Goal: Information Seeking & Learning: Learn about a topic

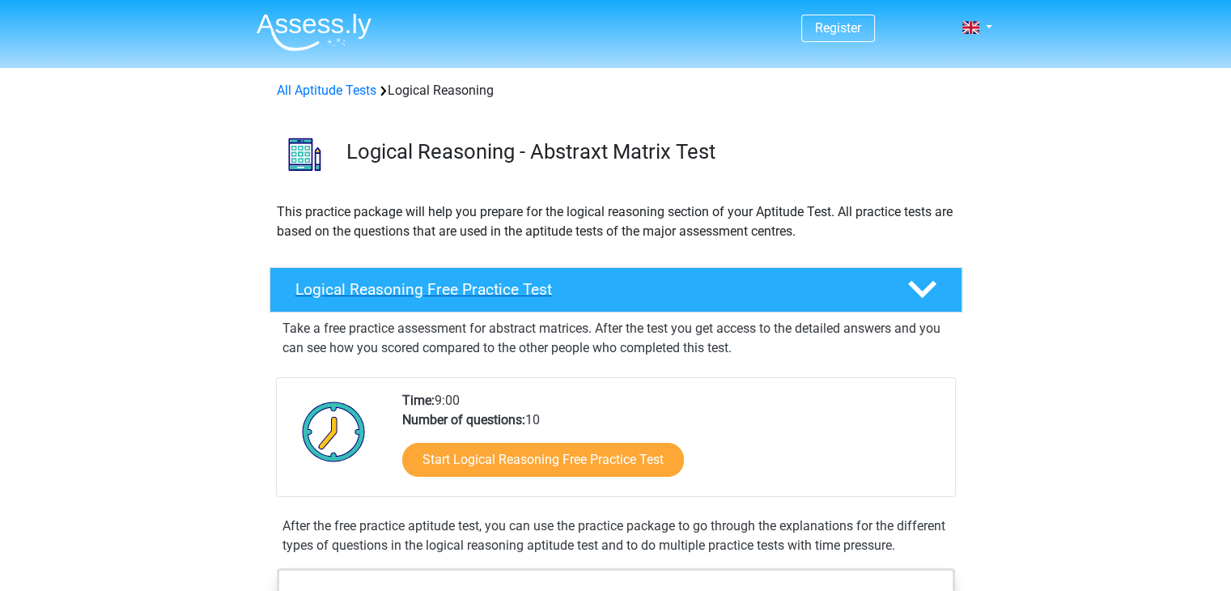
click at [447, 294] on h4 "Logical Reasoning Free Practice Test" at bounding box center [588, 289] width 586 height 19
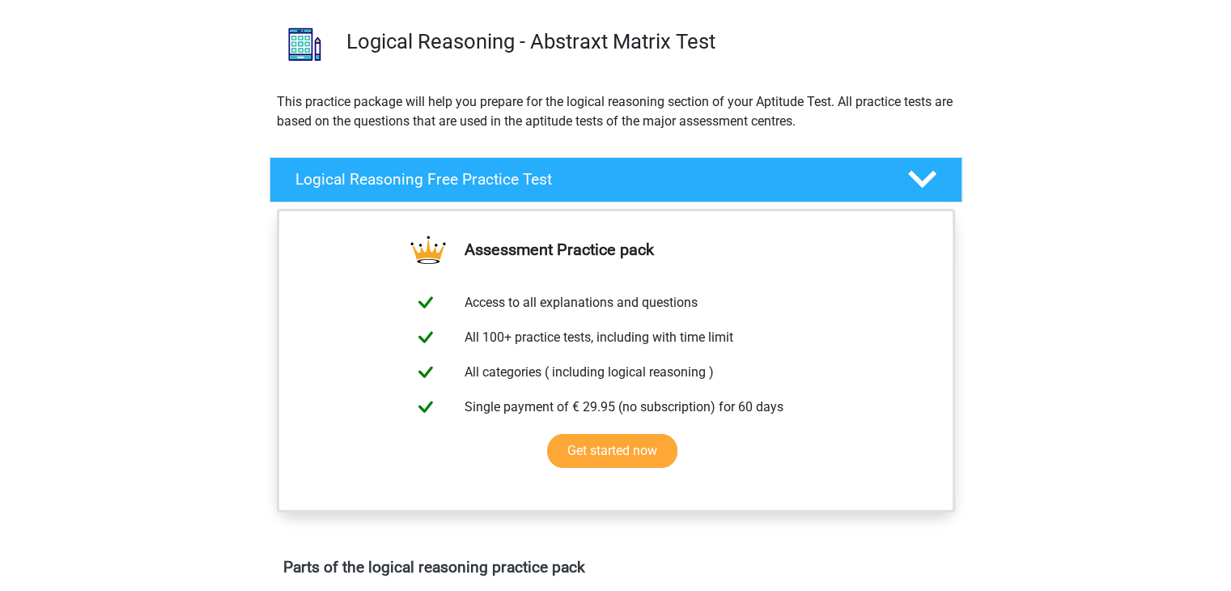
scroll to position [107, 0]
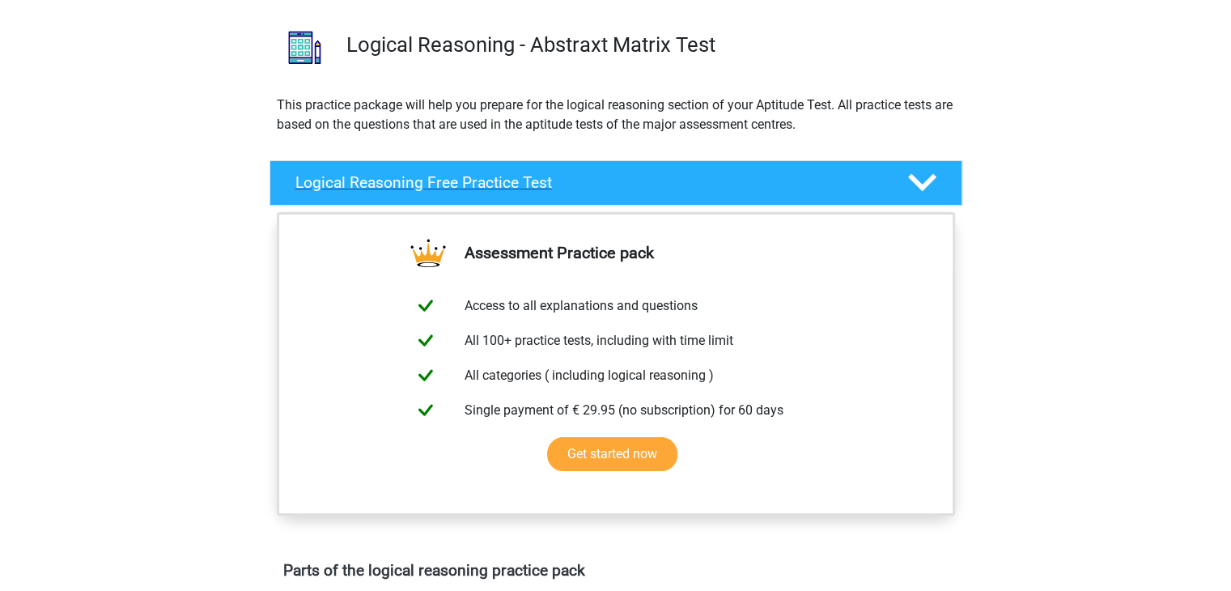
click at [528, 173] on h4 "Logical Reasoning Free Practice Test" at bounding box center [588, 182] width 586 height 19
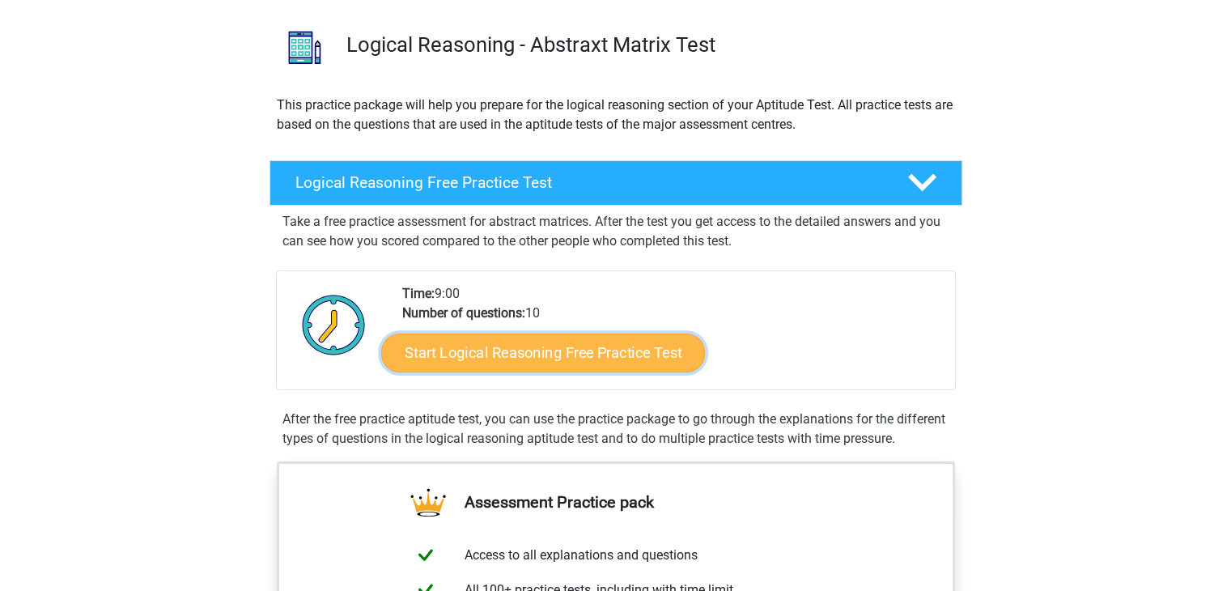
click at [522, 345] on link "Start Logical Reasoning Free Practice Test" at bounding box center [543, 352] width 324 height 39
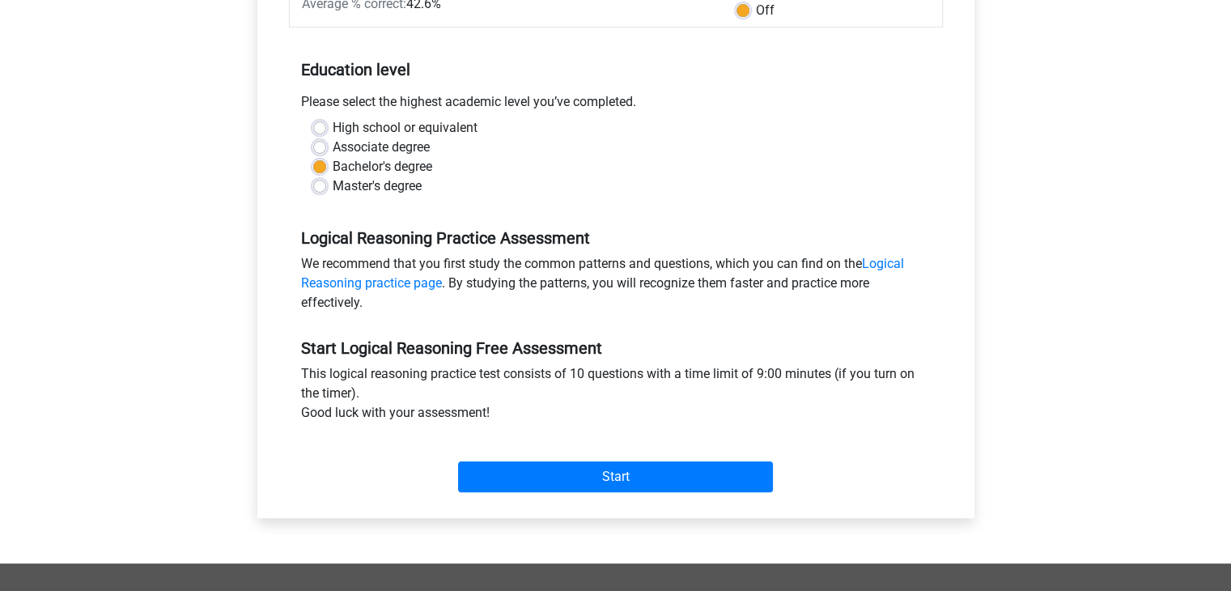
scroll to position [313, 0]
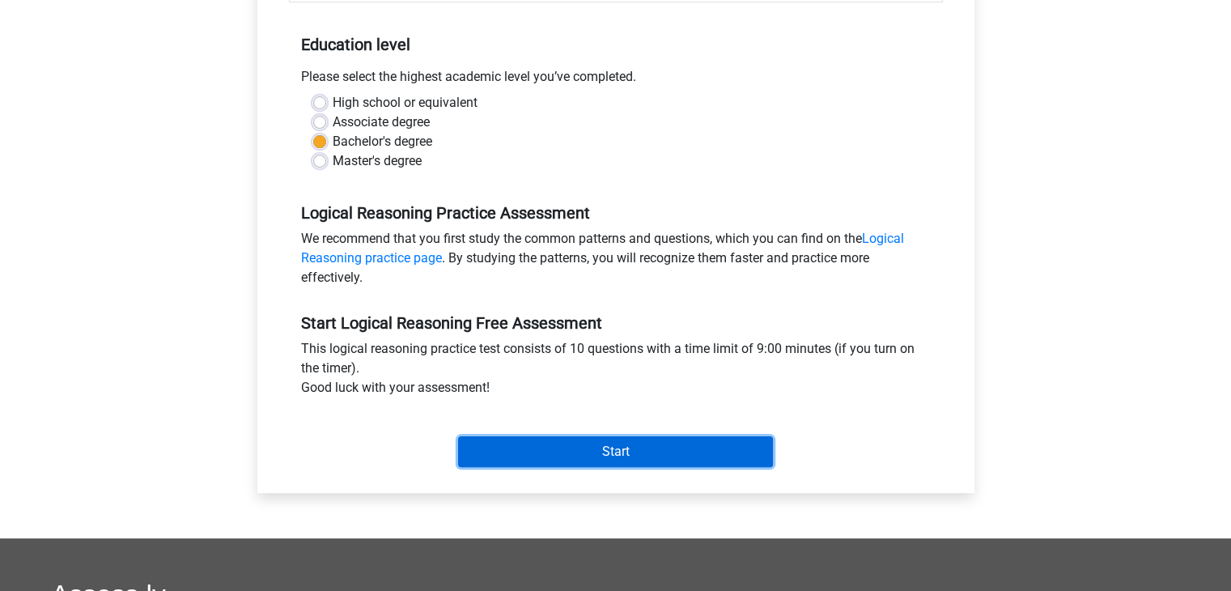
click at [639, 447] on input "Start" at bounding box center [615, 451] width 315 height 31
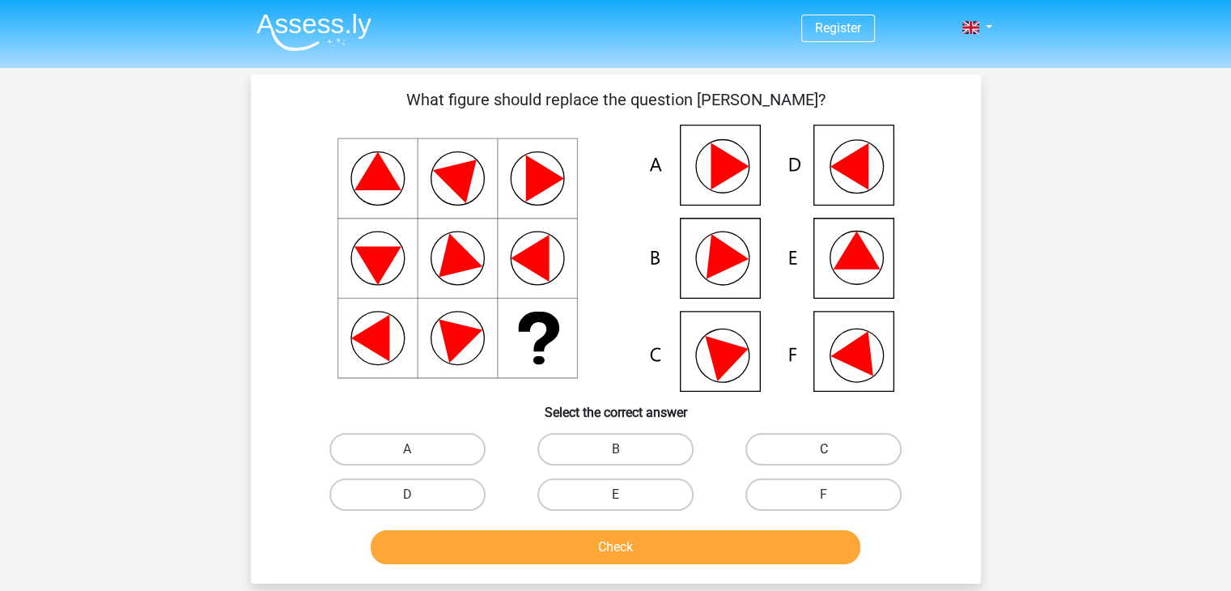
click at [807, 450] on label "C" at bounding box center [823, 449] width 156 height 32
click at [824, 450] on input "C" at bounding box center [829, 454] width 11 height 11
radio input "true"
click at [586, 449] on label "B" at bounding box center [615, 449] width 156 height 32
click at [615, 449] on input "B" at bounding box center [620, 454] width 11 height 11
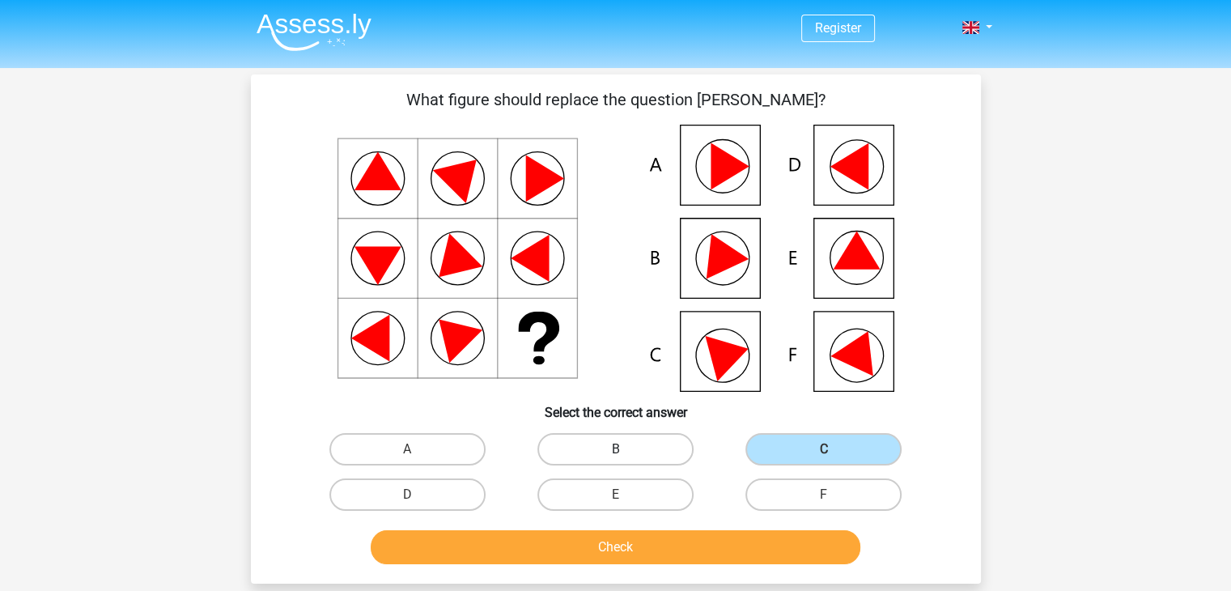
radio input "true"
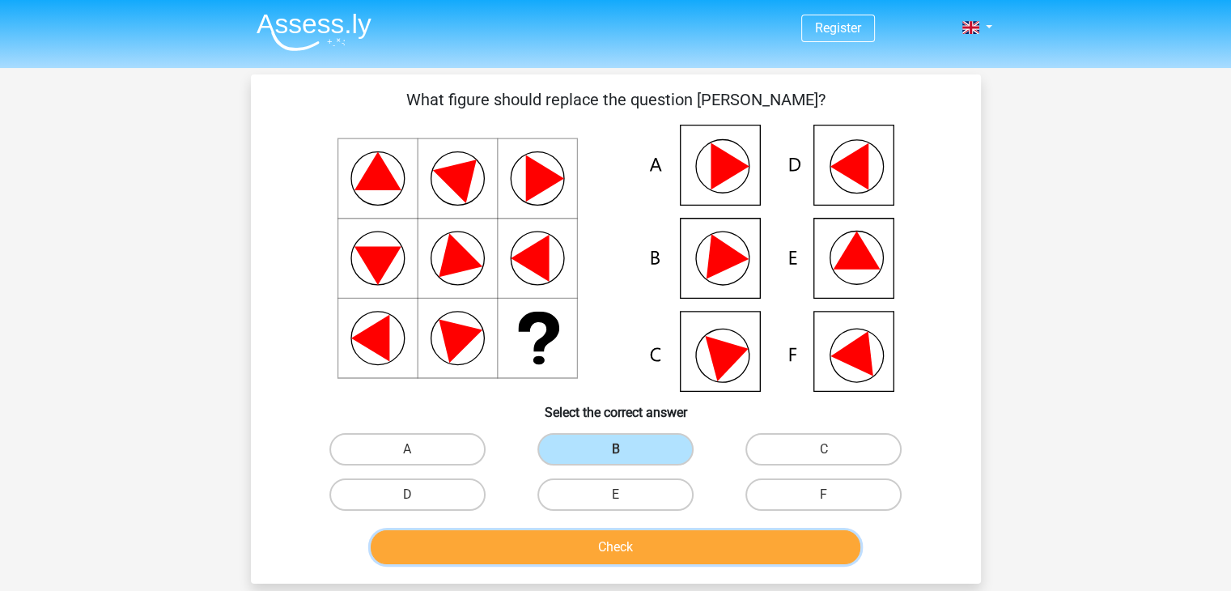
click at [570, 538] on button "Check" at bounding box center [615, 547] width 489 height 34
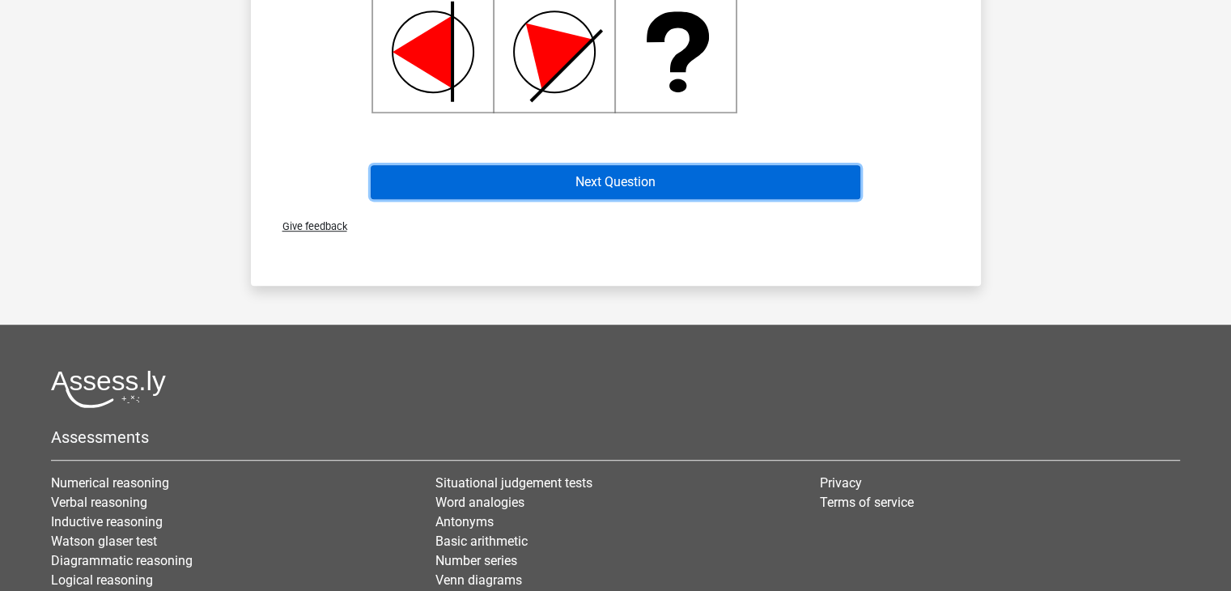
click at [641, 184] on button "Next Question" at bounding box center [615, 182] width 489 height 34
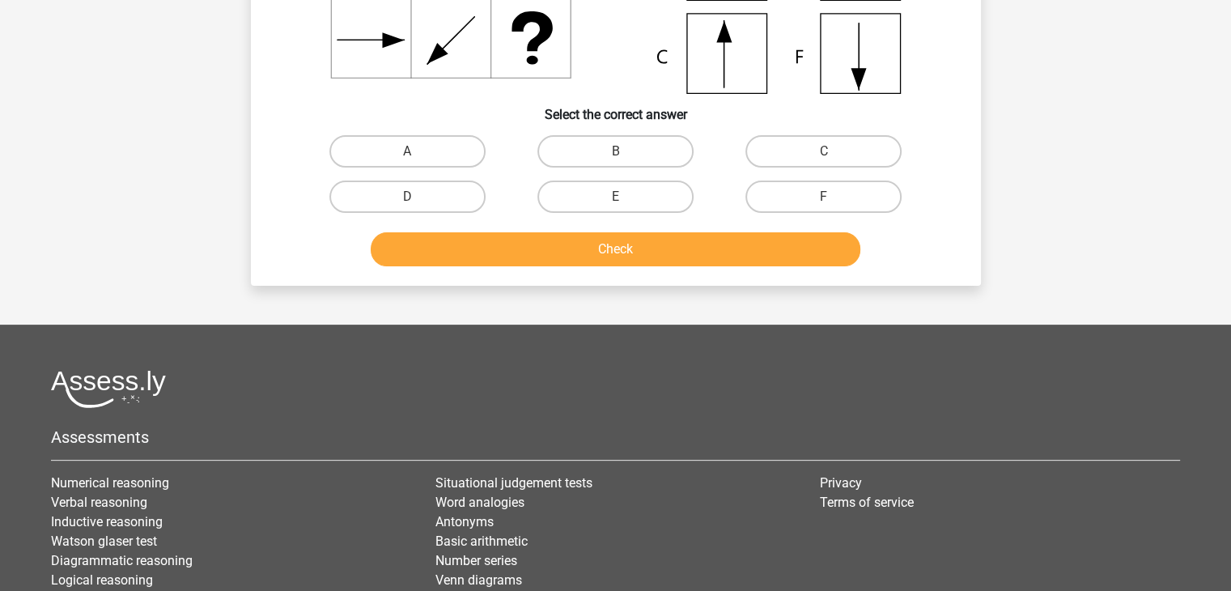
scroll to position [74, 0]
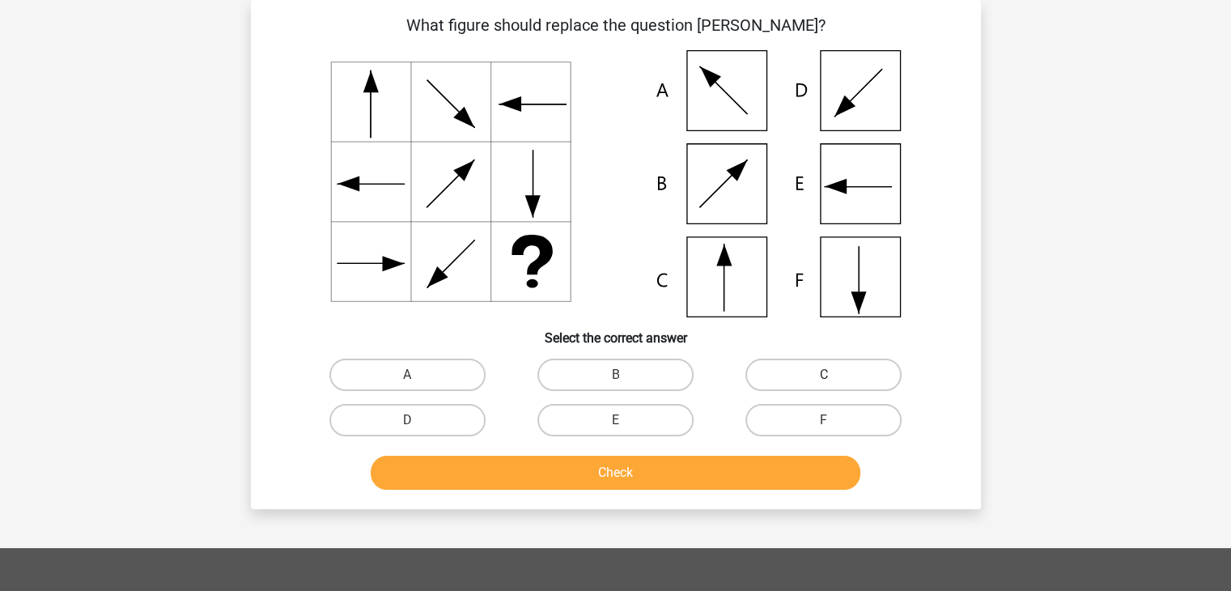
click at [757, 371] on label "C" at bounding box center [823, 374] width 156 height 32
click at [824, 375] on input "C" at bounding box center [829, 380] width 11 height 11
radio input "true"
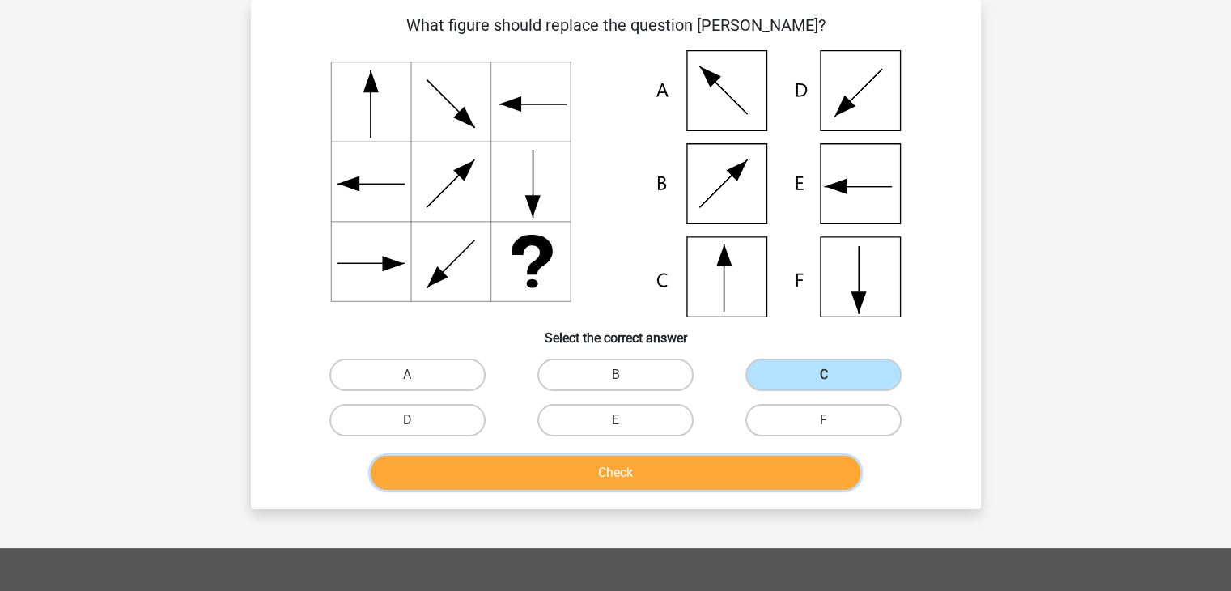
click at [697, 469] on button "Check" at bounding box center [615, 472] width 489 height 34
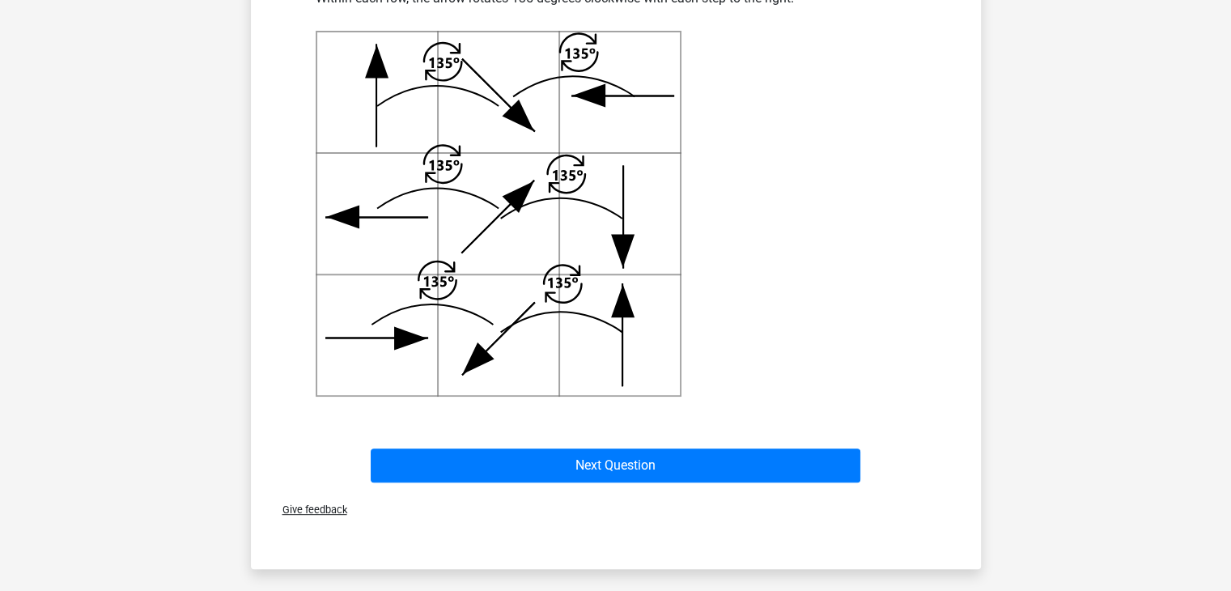
scroll to position [605, 0]
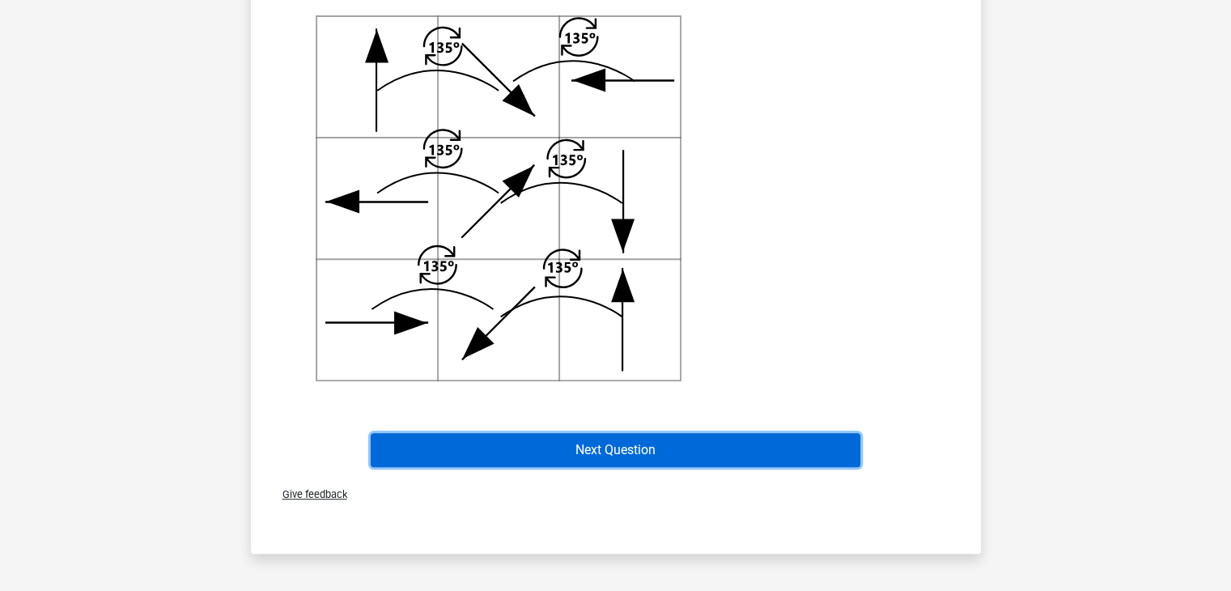
click at [688, 439] on button "Next Question" at bounding box center [615, 450] width 489 height 34
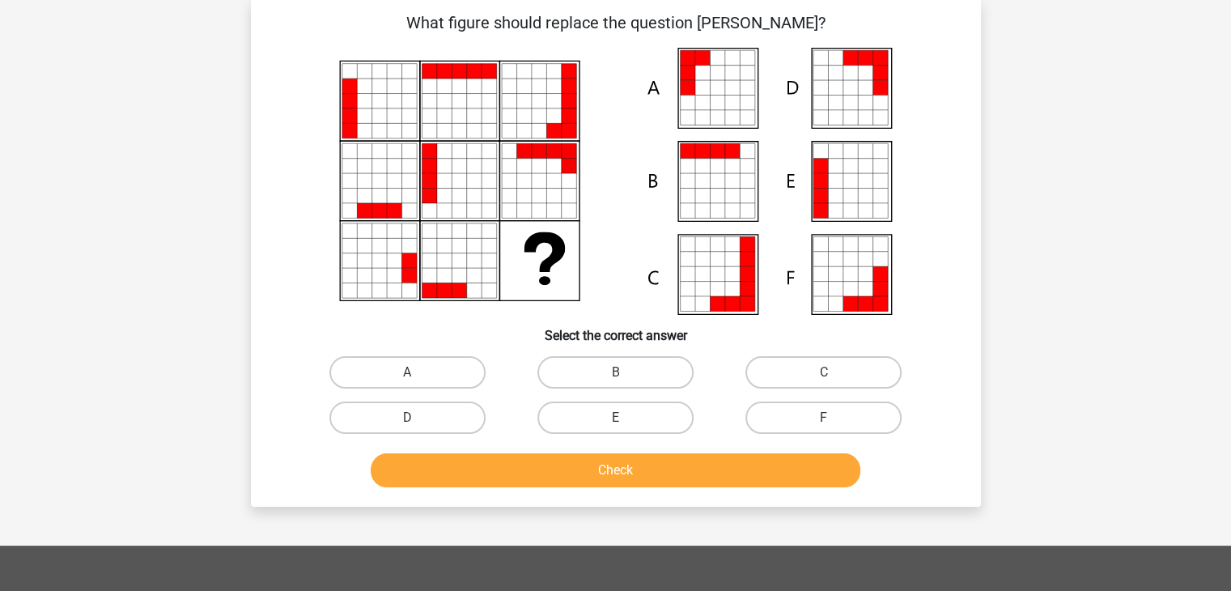
scroll to position [74, 0]
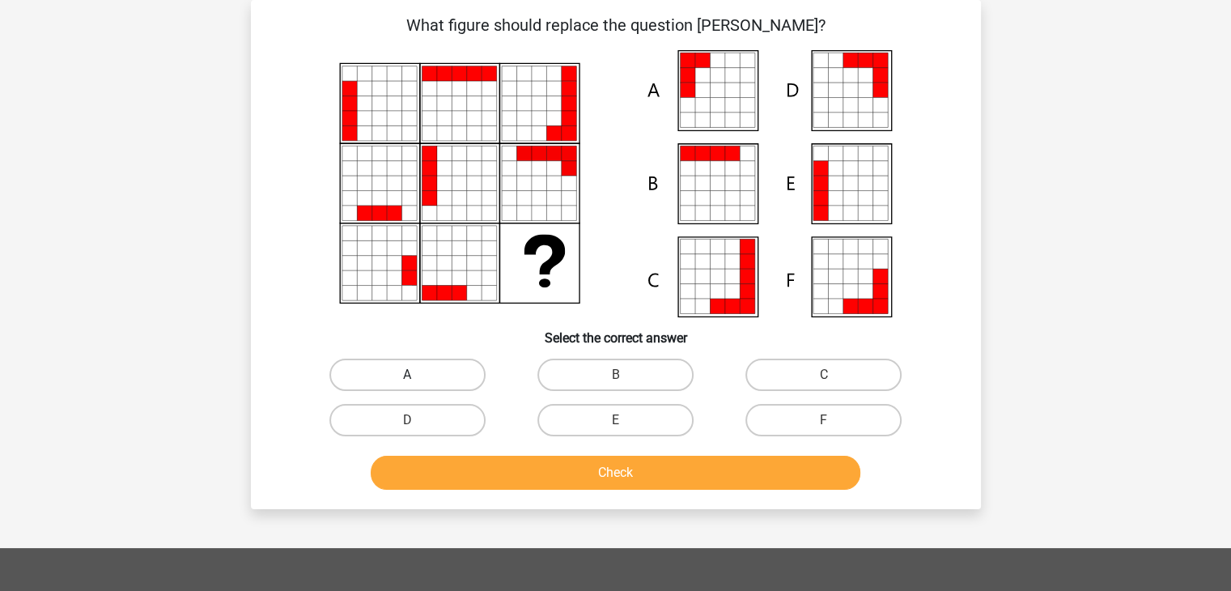
click at [453, 375] on label "A" at bounding box center [407, 374] width 156 height 32
click at [417, 375] on input "A" at bounding box center [412, 380] width 11 height 11
radio input "true"
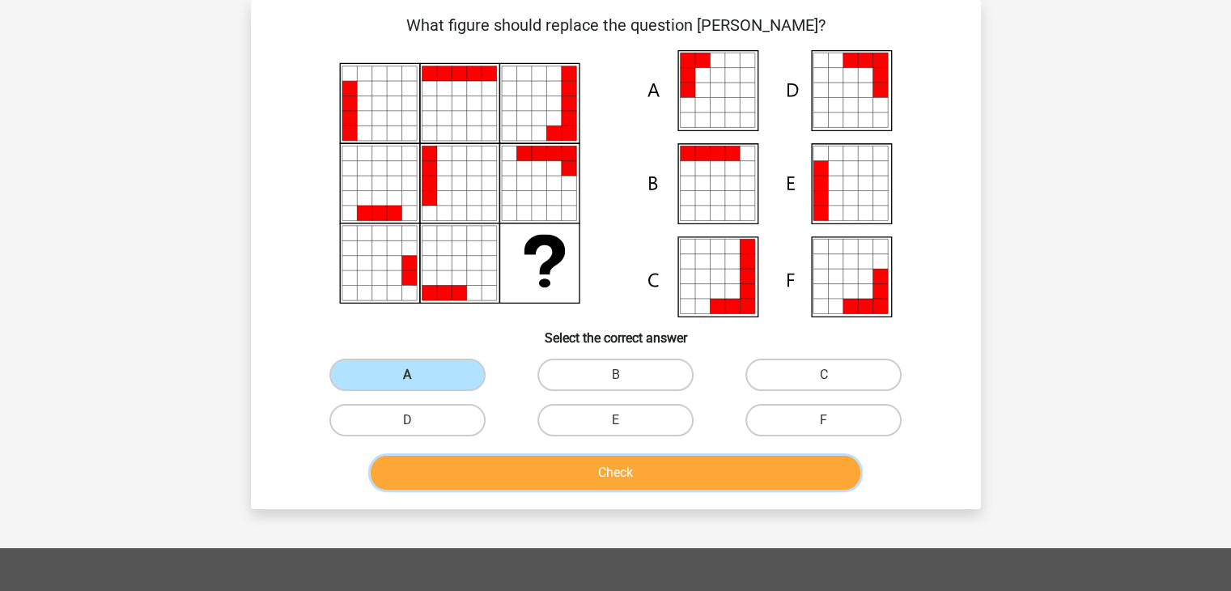
click at [539, 460] on button "Check" at bounding box center [615, 472] width 489 height 34
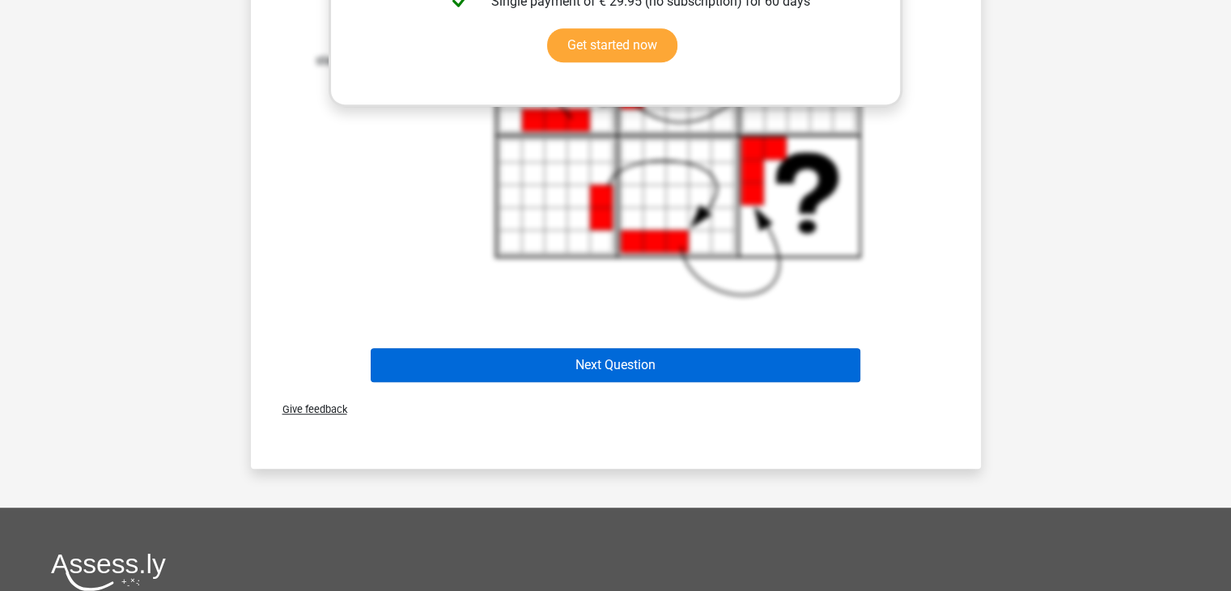
scroll to position [799, 0]
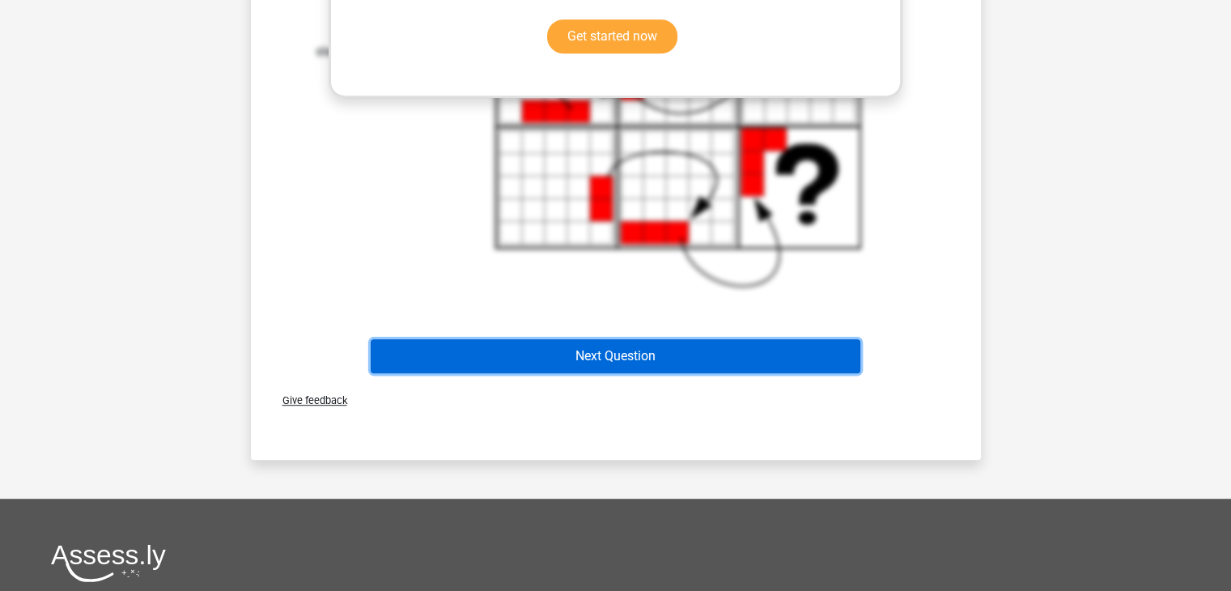
click at [621, 349] on button "Next Question" at bounding box center [615, 356] width 489 height 34
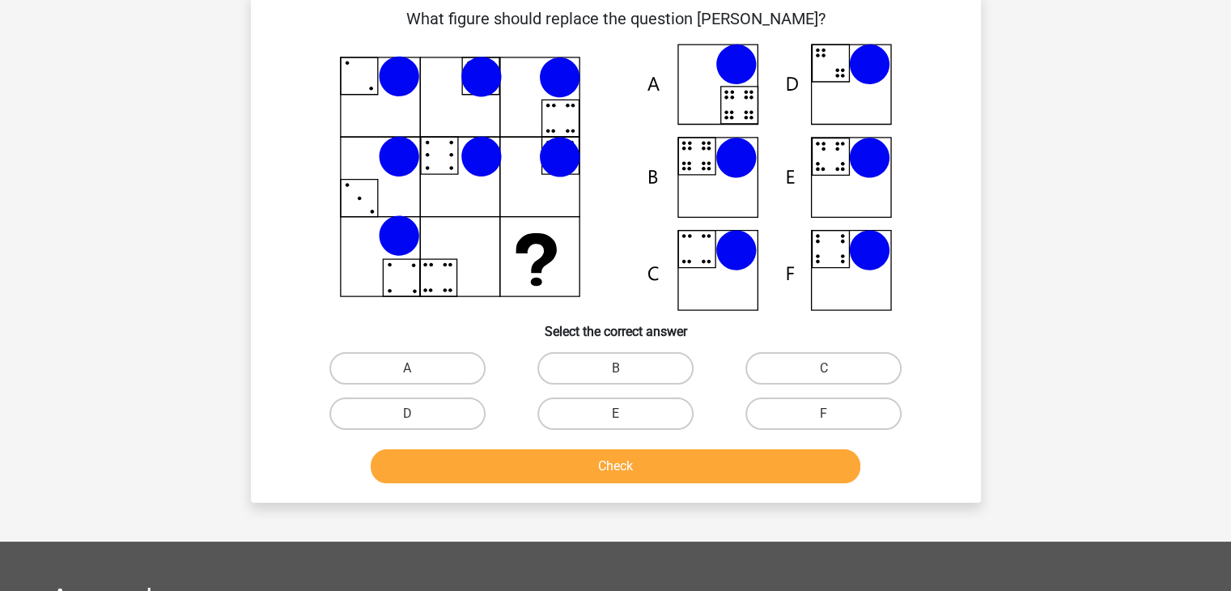
scroll to position [74, 0]
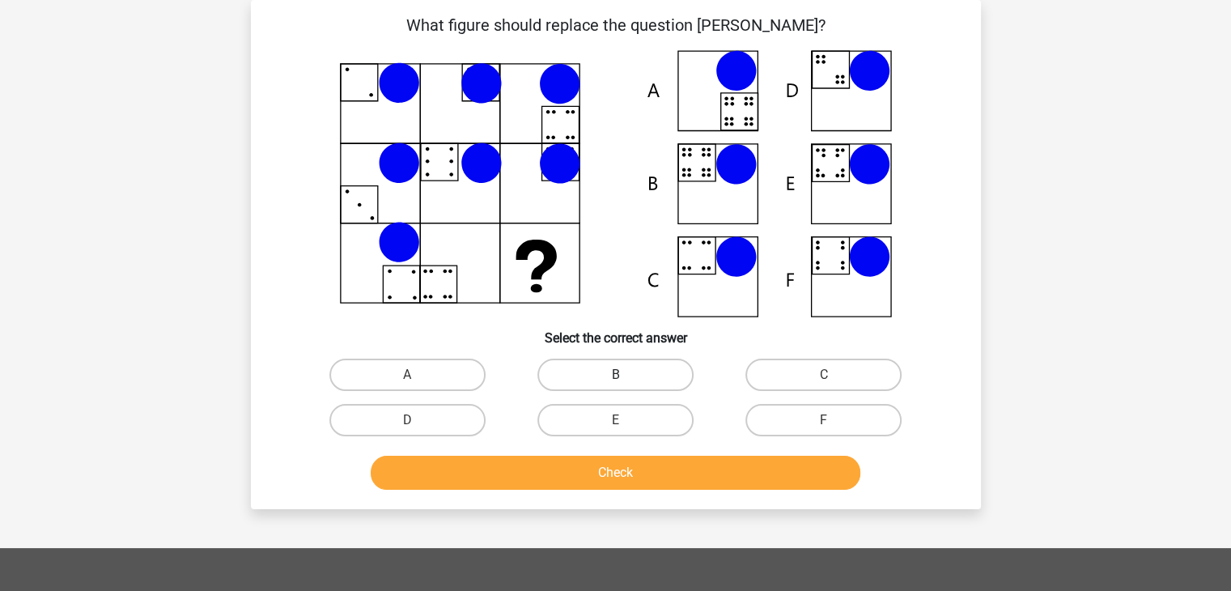
click at [641, 383] on label "B" at bounding box center [615, 374] width 156 height 32
click at [625, 383] on input "B" at bounding box center [620, 380] width 11 height 11
radio input "true"
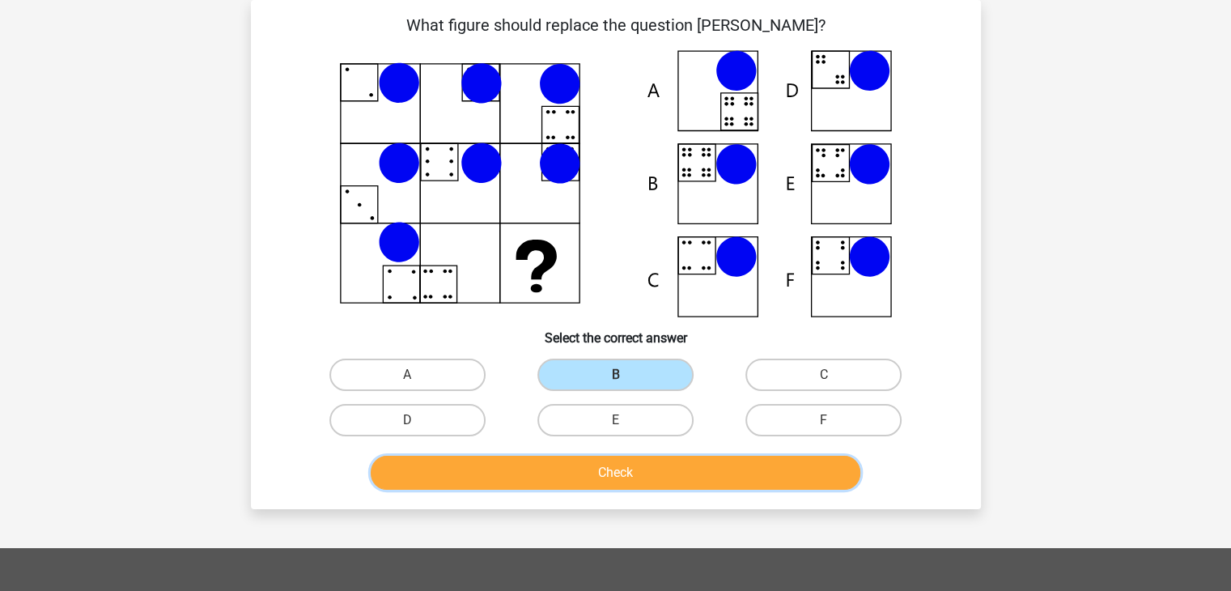
click at [629, 464] on button "Check" at bounding box center [615, 472] width 489 height 34
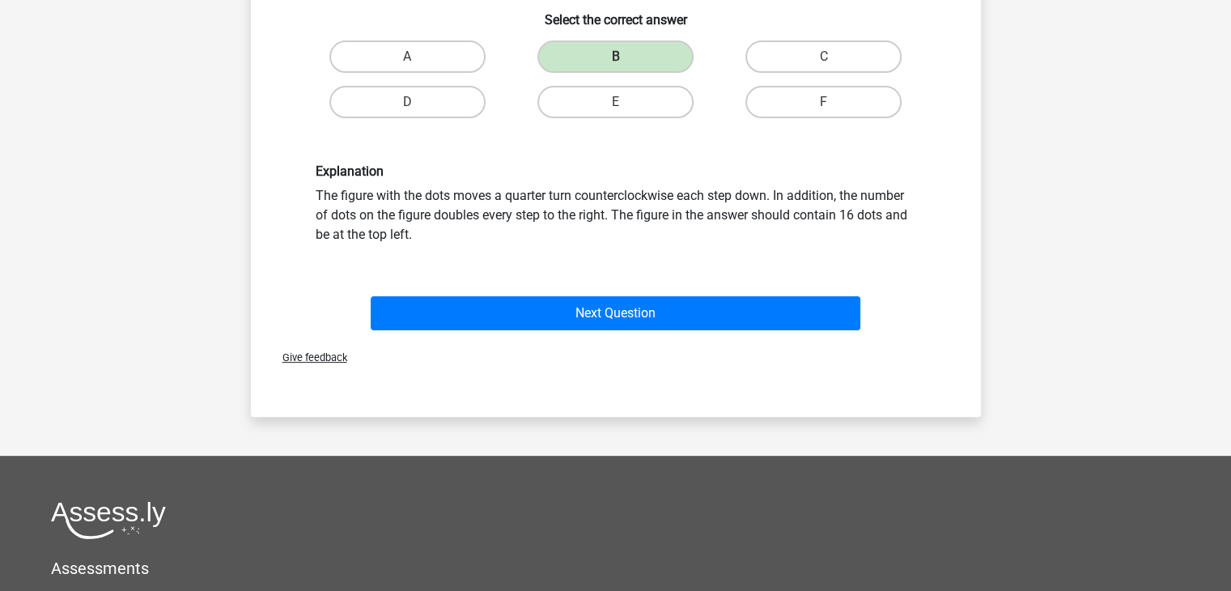
scroll to position [405, 0]
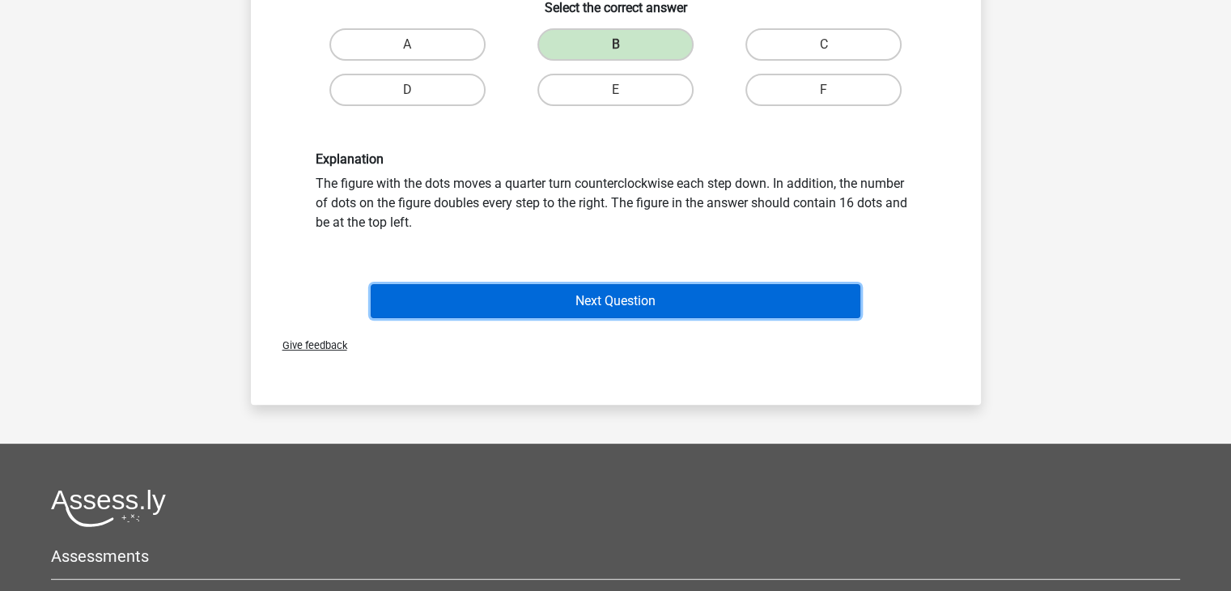
click at [674, 301] on button "Next Question" at bounding box center [615, 301] width 489 height 34
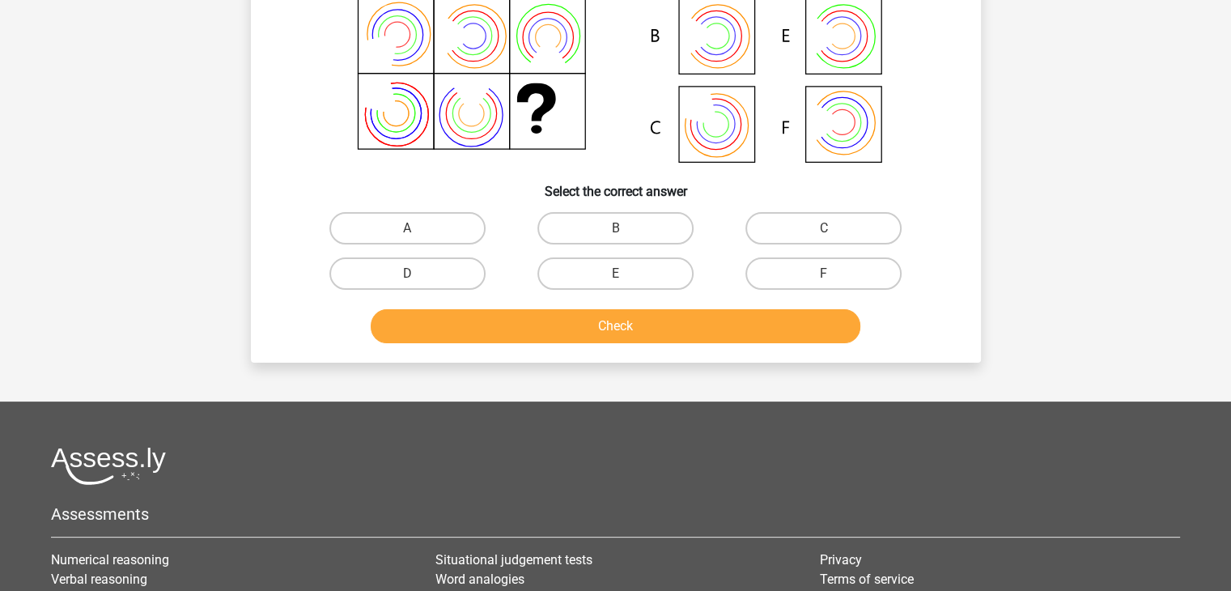
scroll to position [74, 0]
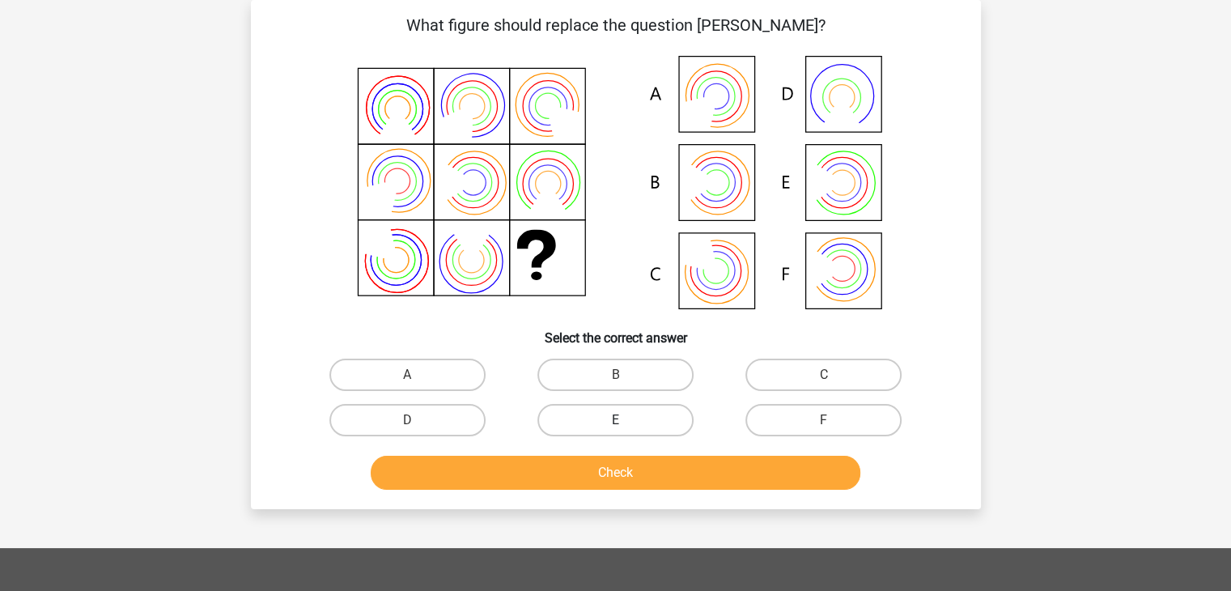
click at [636, 419] on label "E" at bounding box center [615, 420] width 156 height 32
click at [625, 420] on input "E" at bounding box center [620, 425] width 11 height 11
radio input "true"
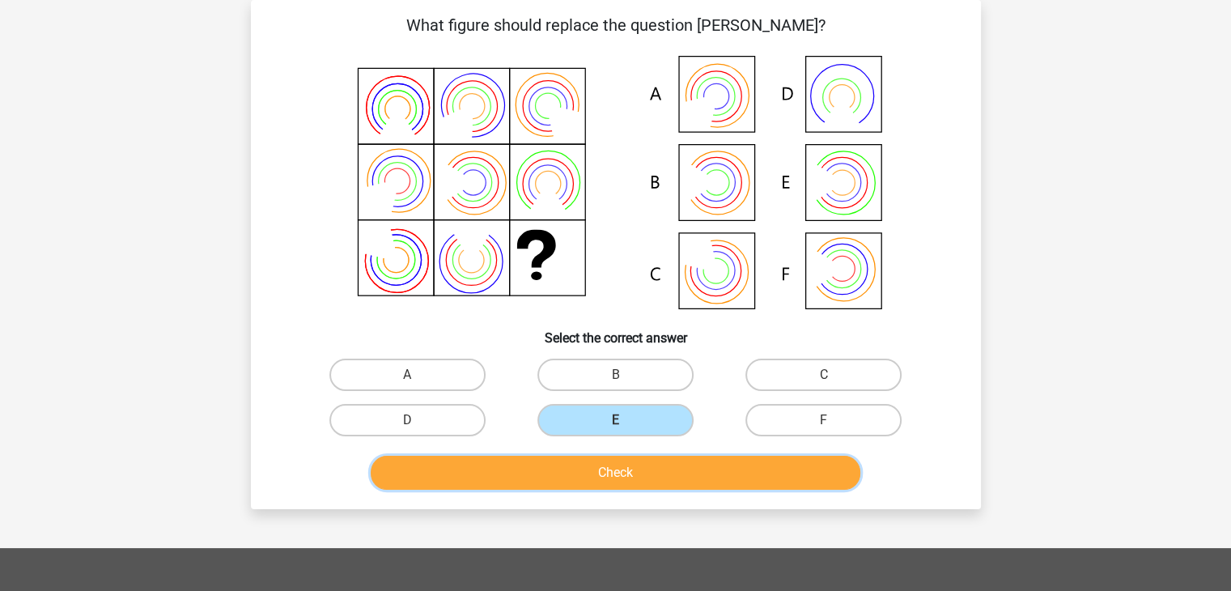
click at [625, 470] on button "Check" at bounding box center [615, 472] width 489 height 34
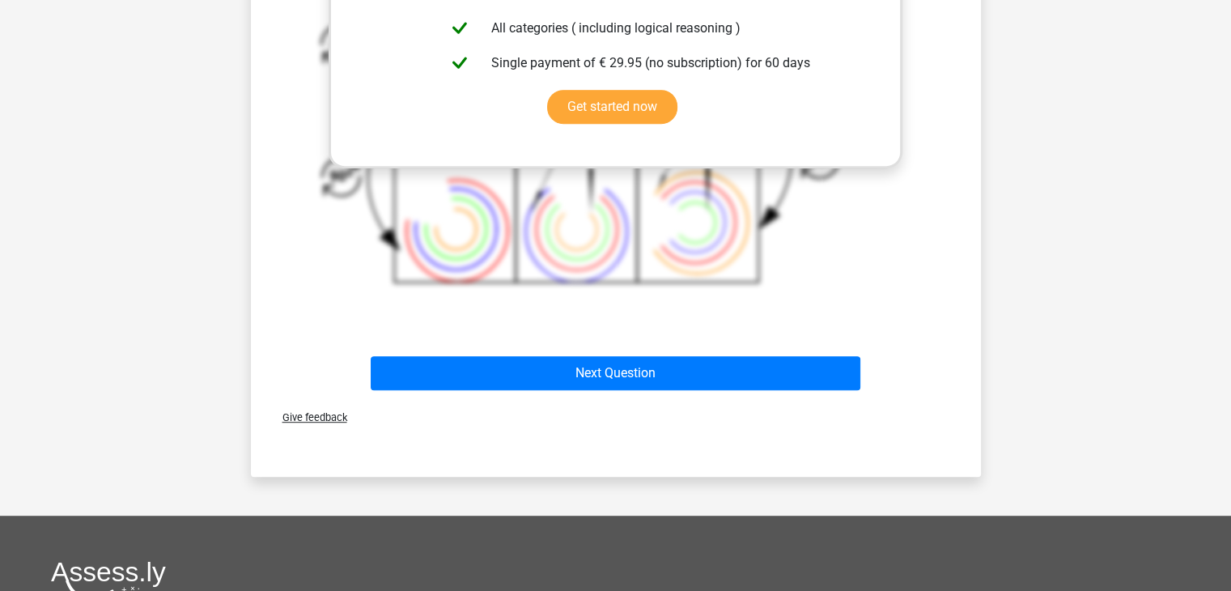
scroll to position [730, 0]
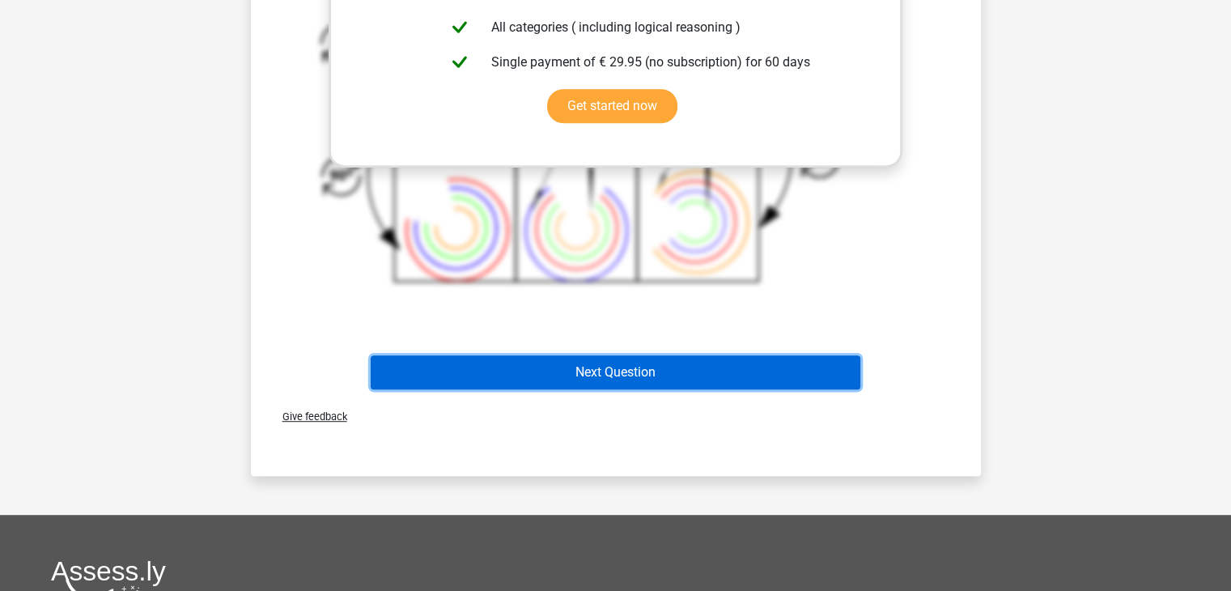
click at [735, 369] on button "Next Question" at bounding box center [615, 372] width 489 height 34
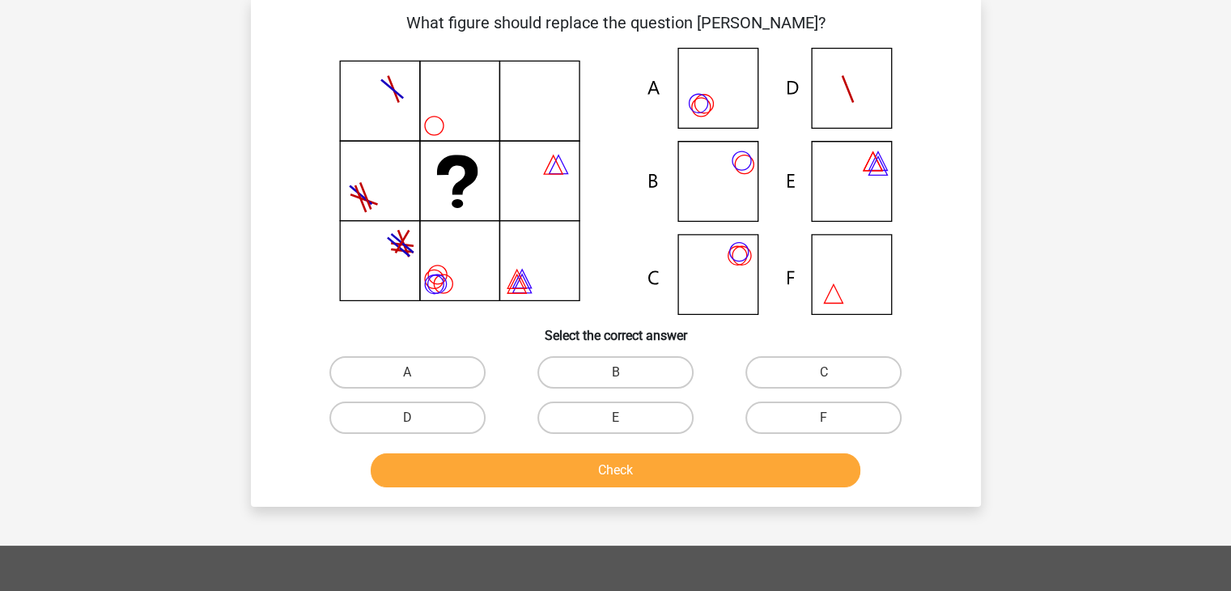
scroll to position [74, 0]
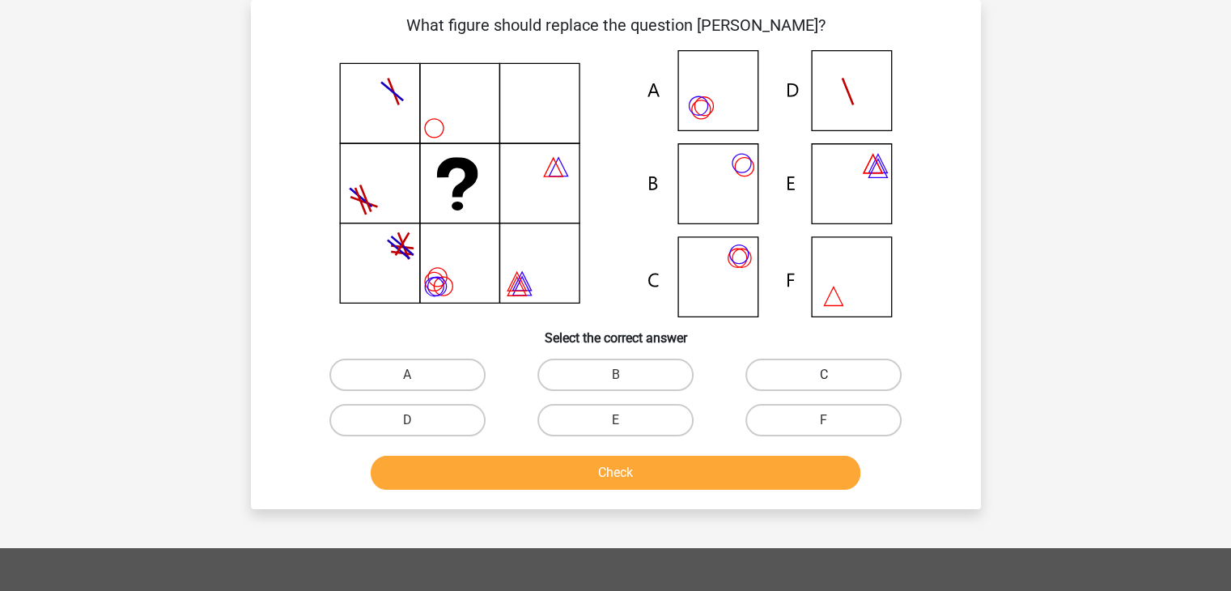
click at [790, 370] on label "C" at bounding box center [823, 374] width 156 height 32
click at [824, 375] on input "C" at bounding box center [829, 380] width 11 height 11
radio input "true"
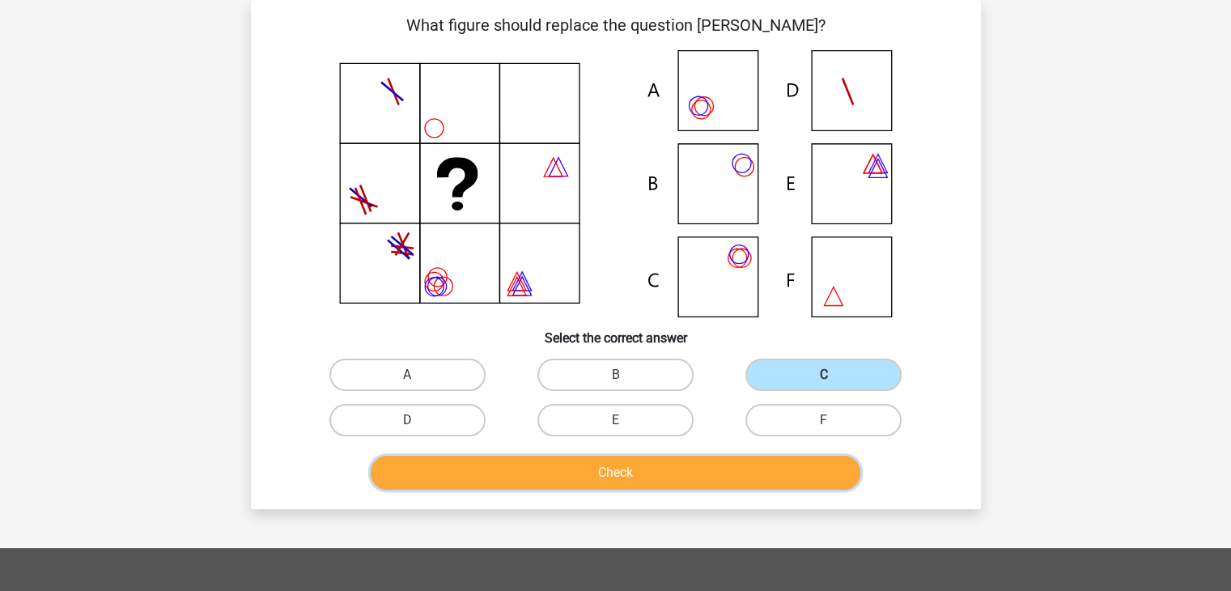
click at [718, 466] on button "Check" at bounding box center [615, 472] width 489 height 34
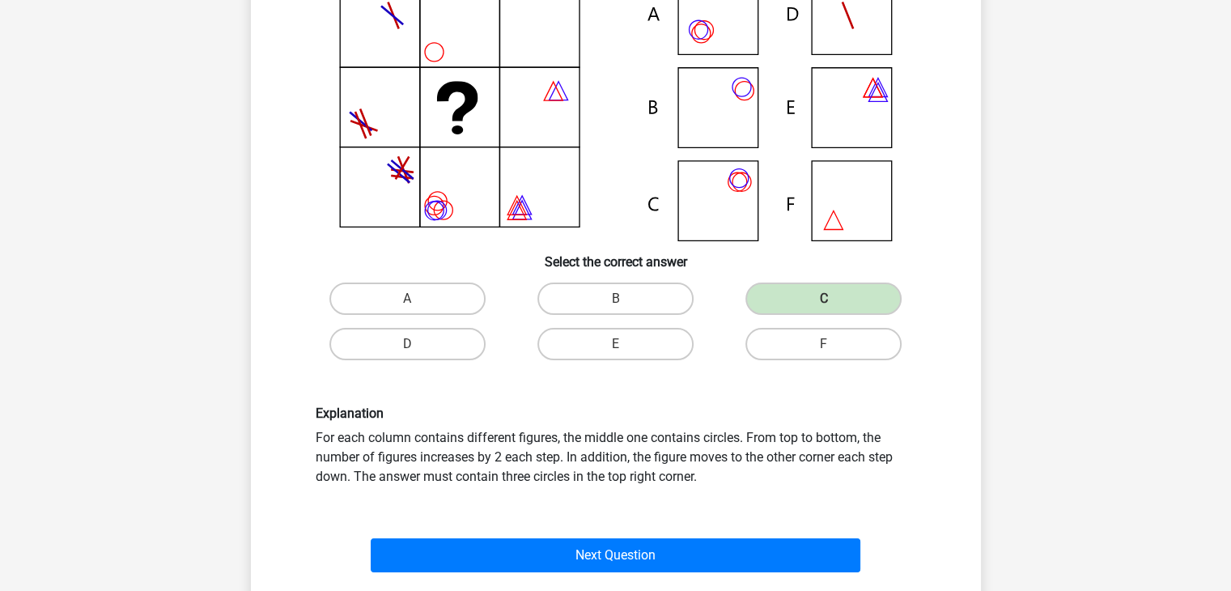
scroll to position [162, 0]
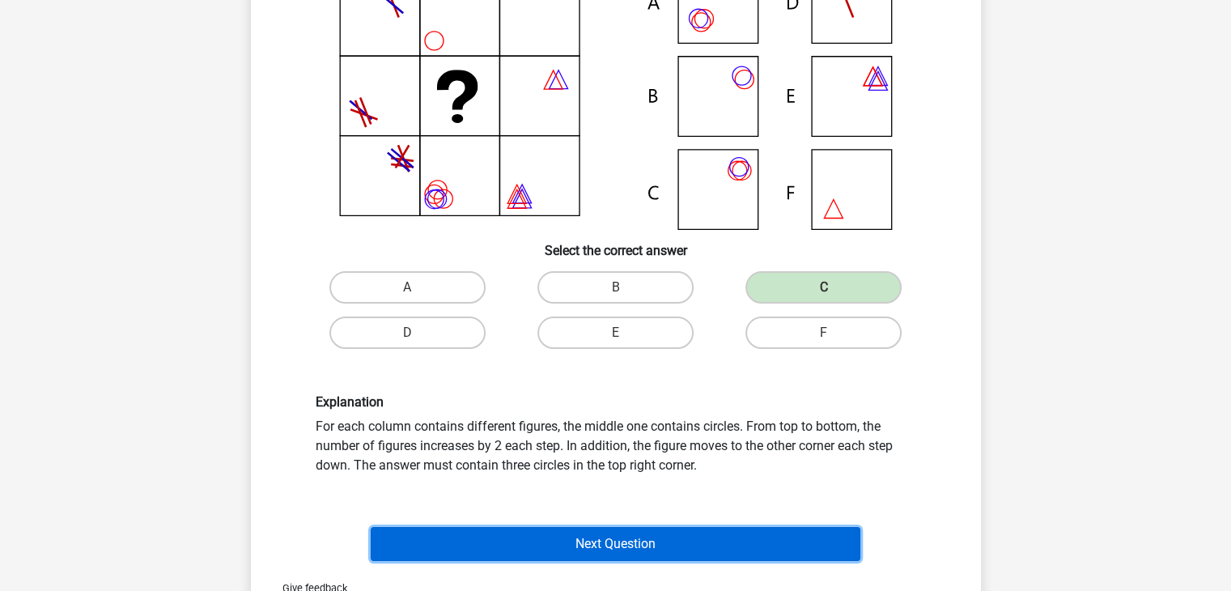
click at [687, 528] on button "Next Question" at bounding box center [615, 544] width 489 height 34
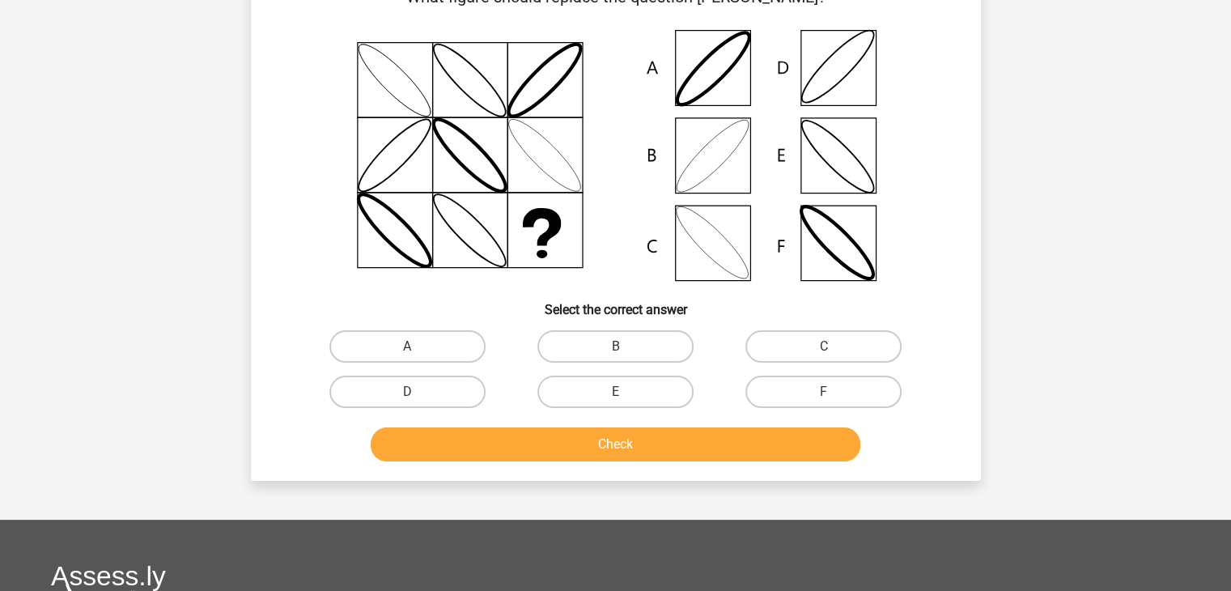
scroll to position [74, 0]
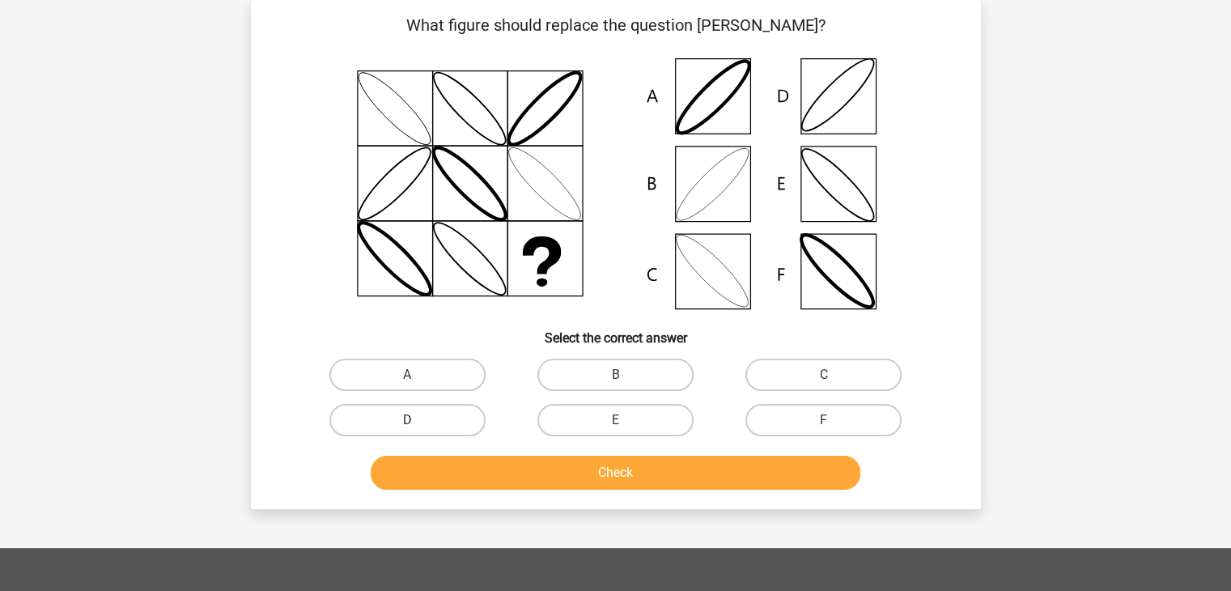
click at [464, 409] on label "D" at bounding box center [407, 420] width 156 height 32
click at [417, 420] on input "D" at bounding box center [412, 425] width 11 height 11
radio input "true"
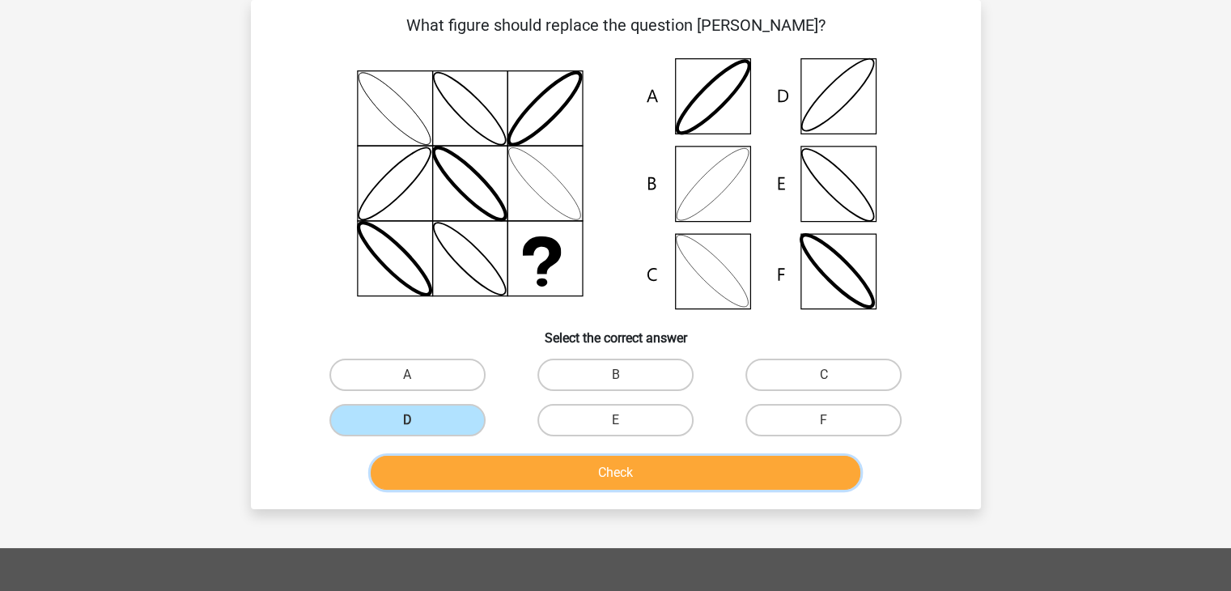
click at [519, 464] on button "Check" at bounding box center [615, 472] width 489 height 34
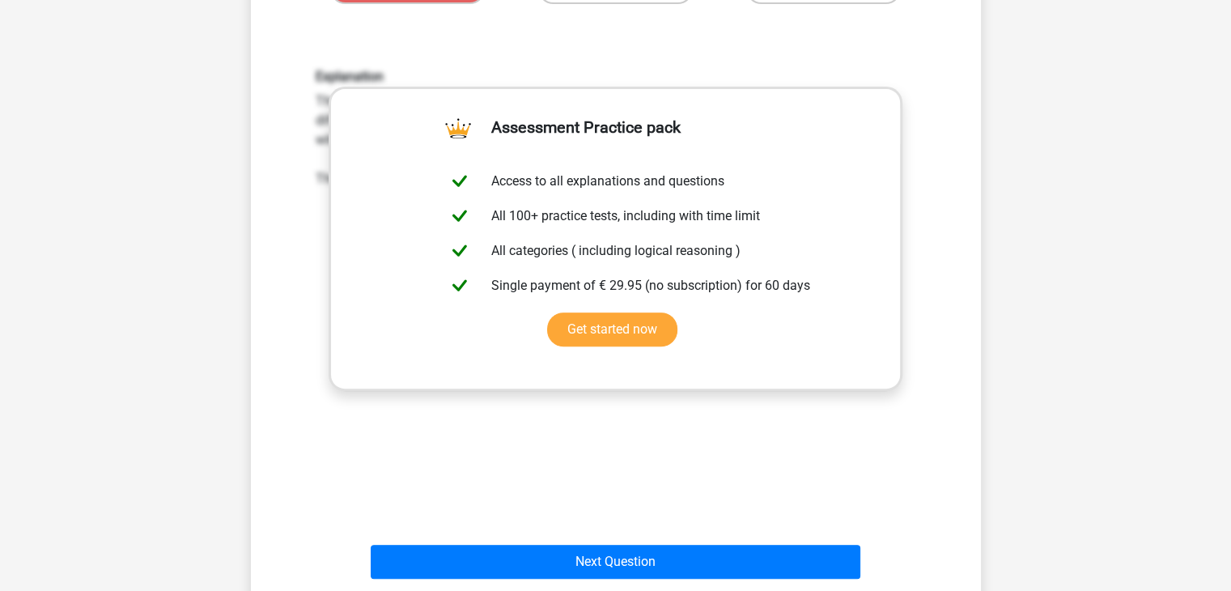
scroll to position [513, 0]
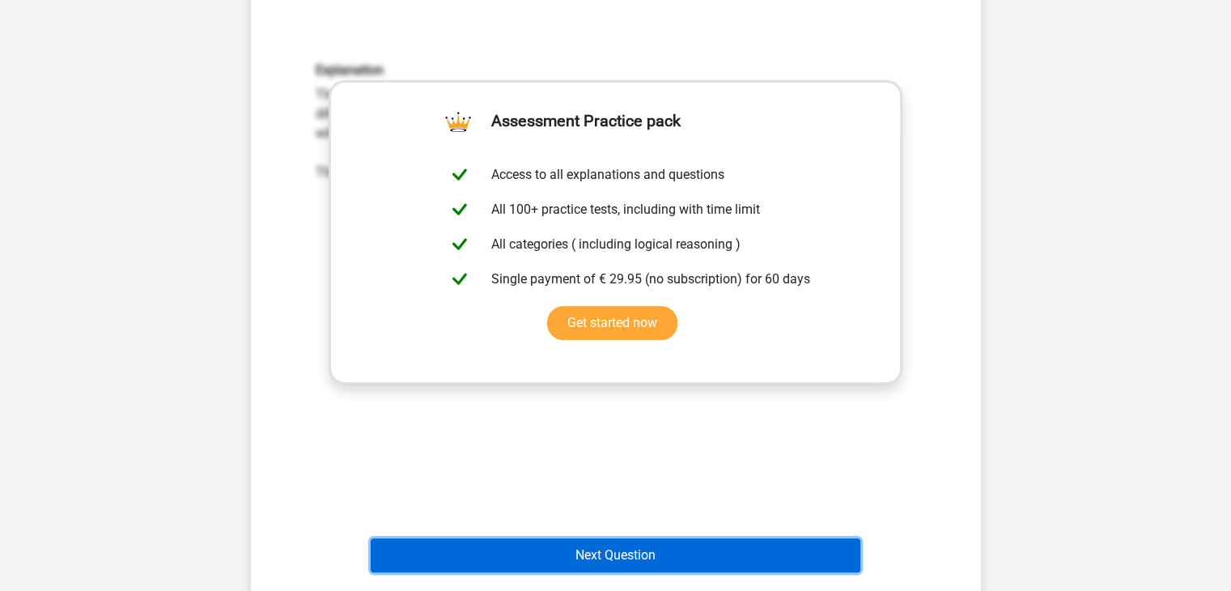
click at [589, 557] on button "Next Question" at bounding box center [615, 555] width 489 height 34
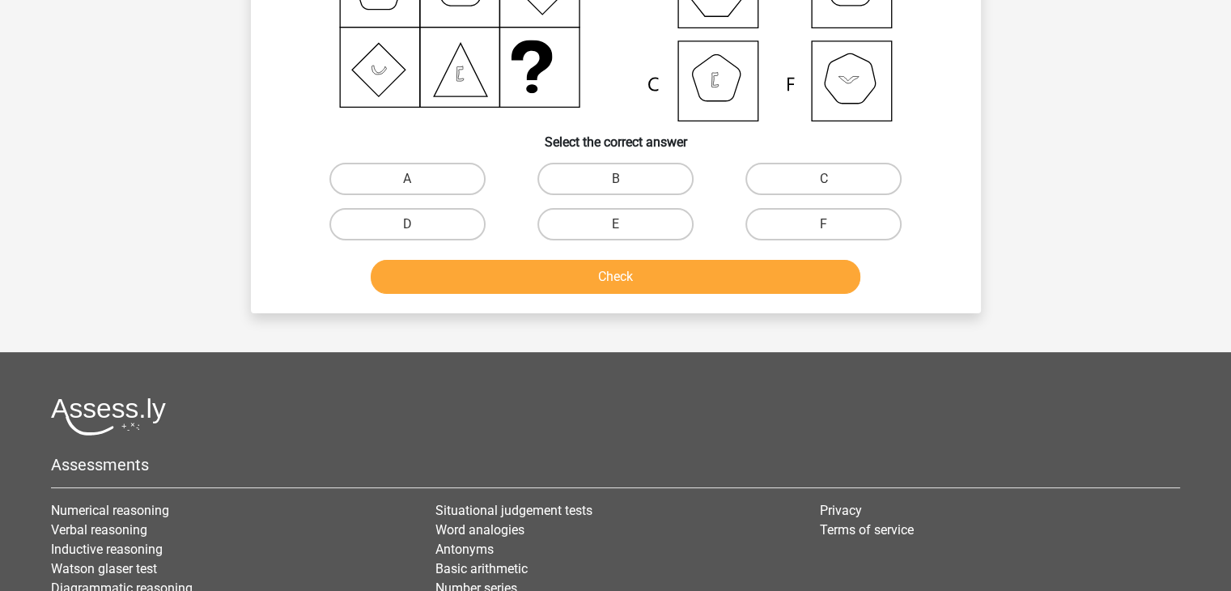
scroll to position [74, 0]
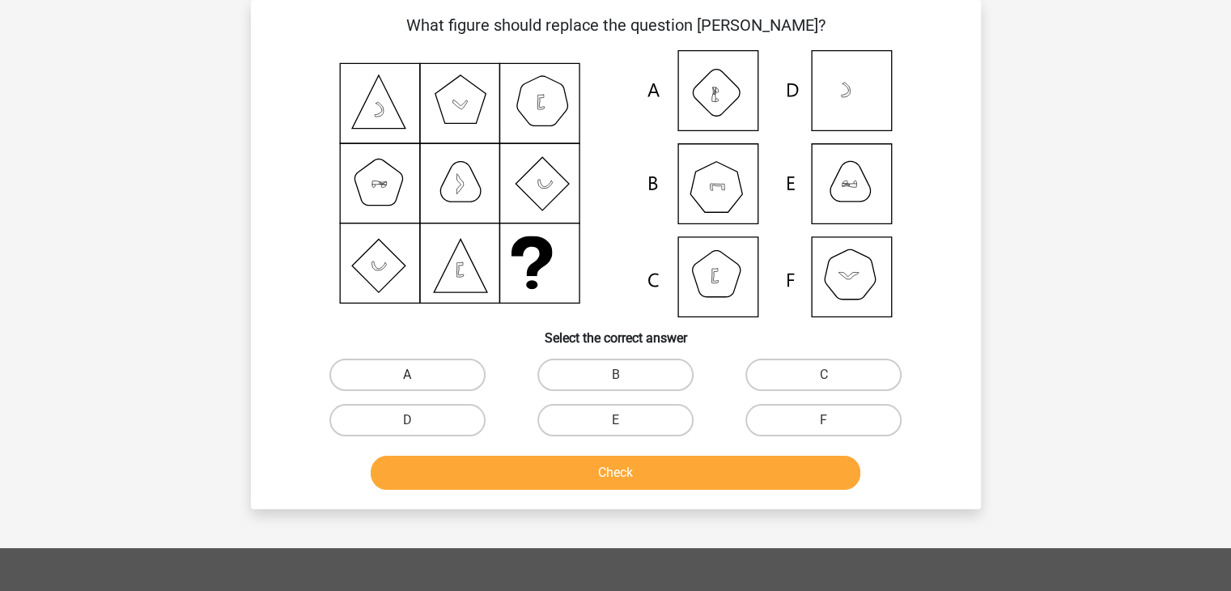
click at [404, 364] on label "A" at bounding box center [407, 374] width 156 height 32
click at [407, 375] on input "A" at bounding box center [412, 380] width 11 height 11
radio input "true"
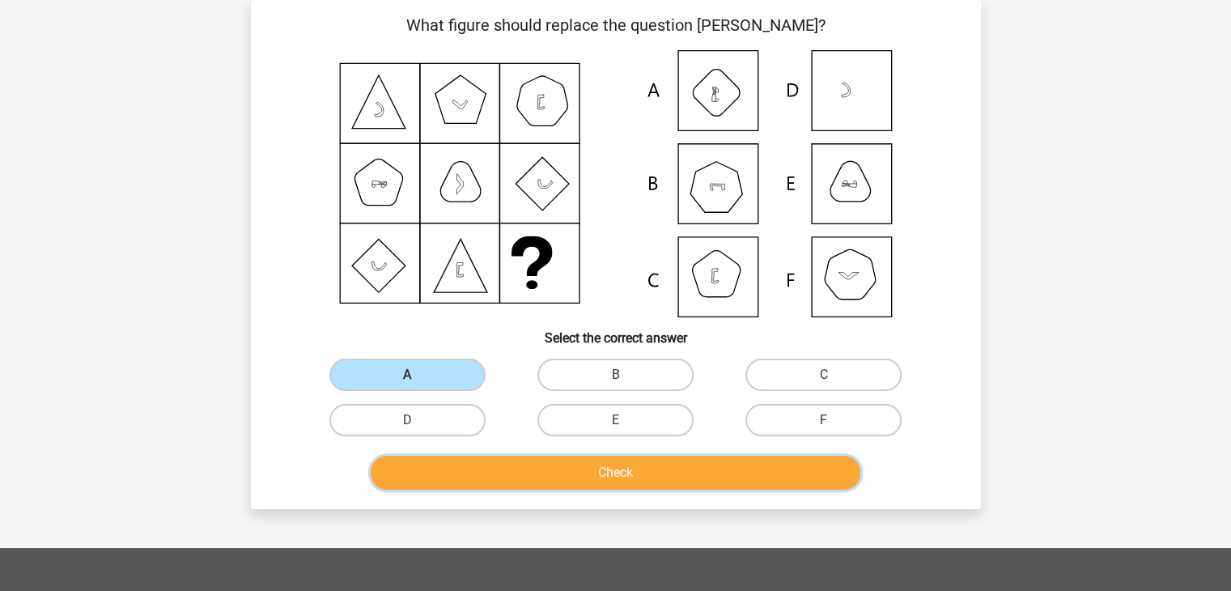
click at [477, 464] on button "Check" at bounding box center [615, 472] width 489 height 34
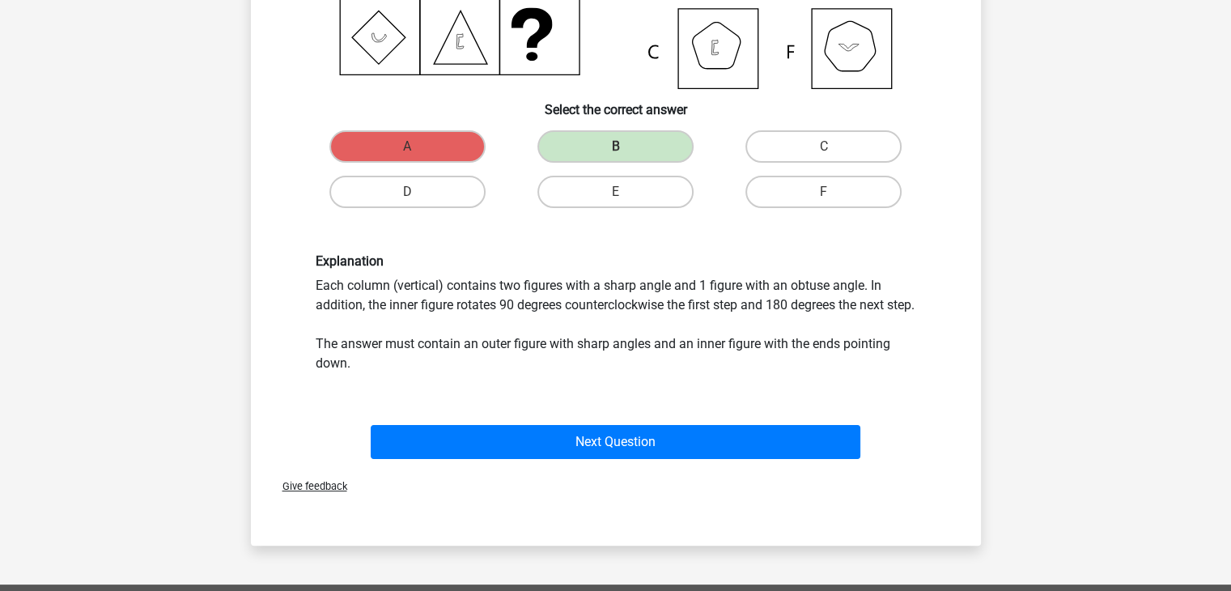
scroll to position [305, 0]
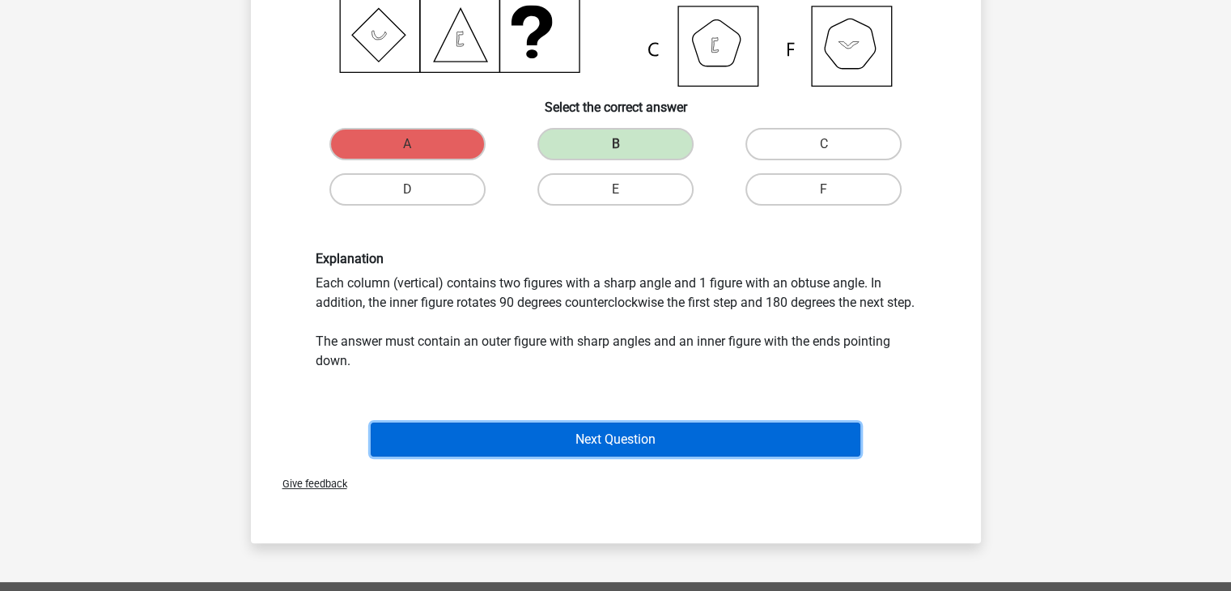
click at [570, 451] on button "Next Question" at bounding box center [615, 439] width 489 height 34
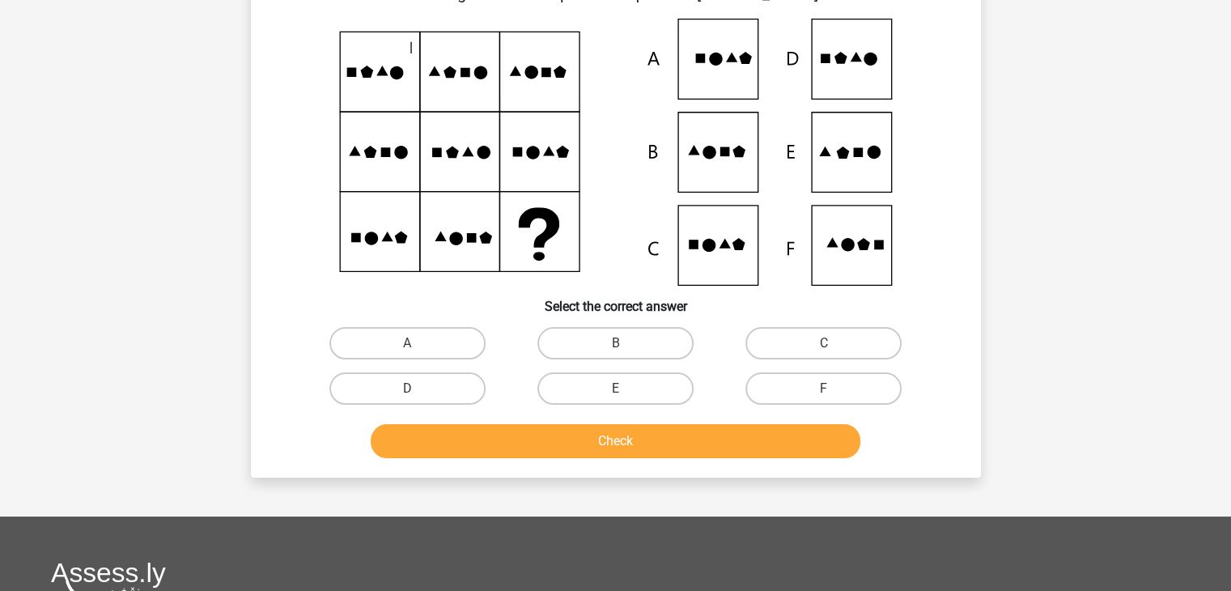
scroll to position [74, 0]
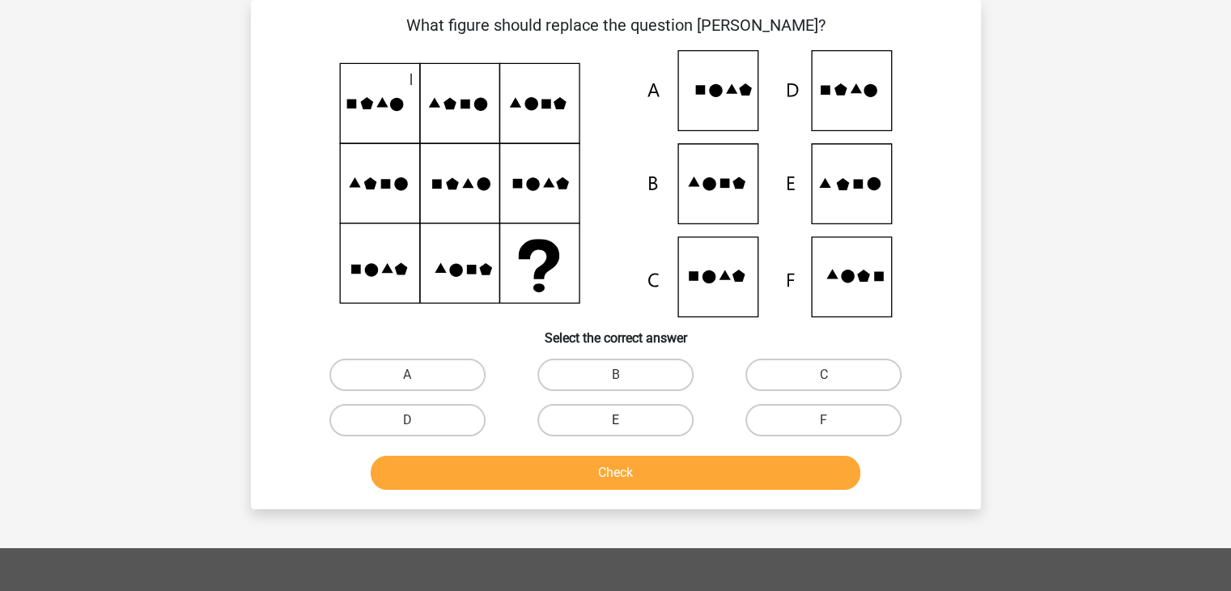
click at [606, 413] on label "E" at bounding box center [615, 420] width 156 height 32
click at [615, 420] on input "E" at bounding box center [620, 425] width 11 height 11
radio input "true"
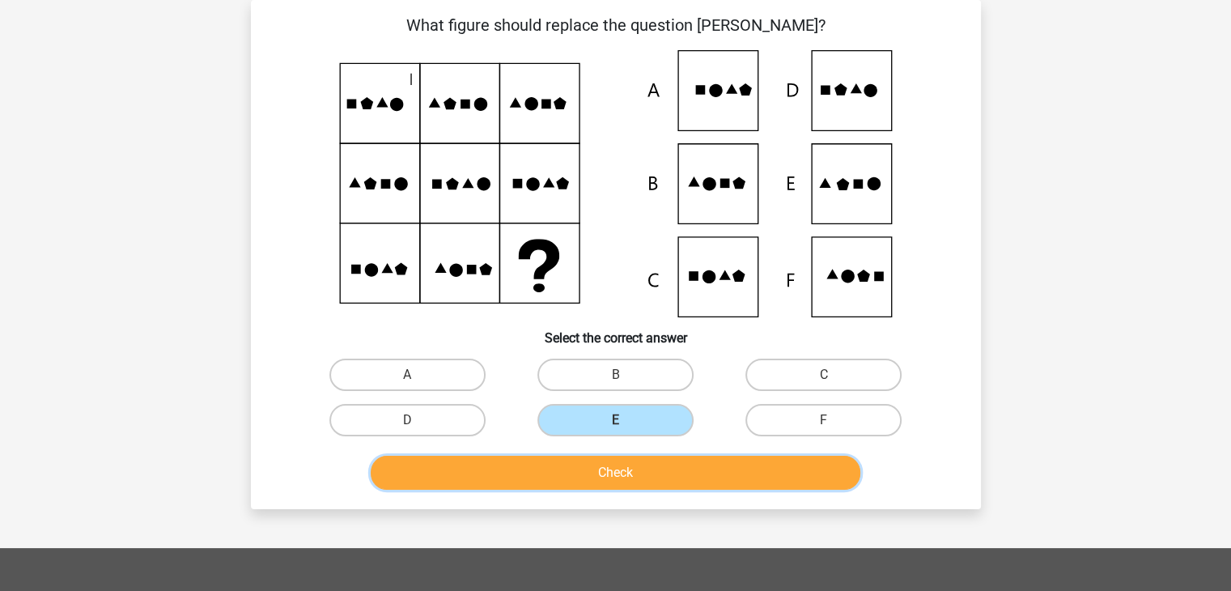
click at [599, 464] on button "Check" at bounding box center [615, 472] width 489 height 34
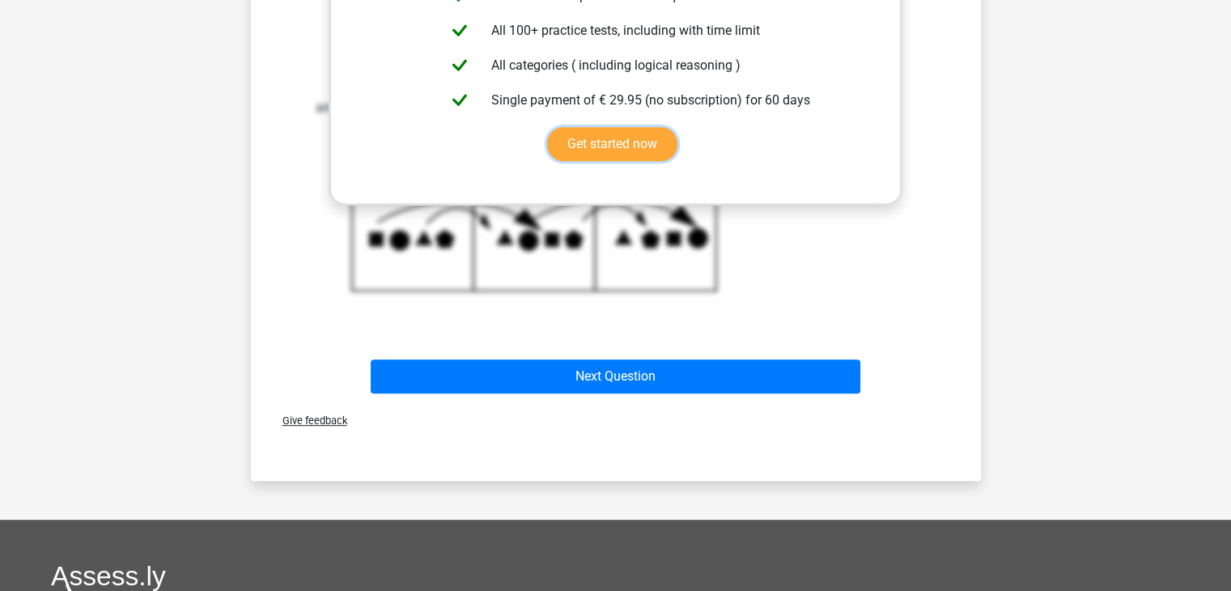
scroll to position [722, 0]
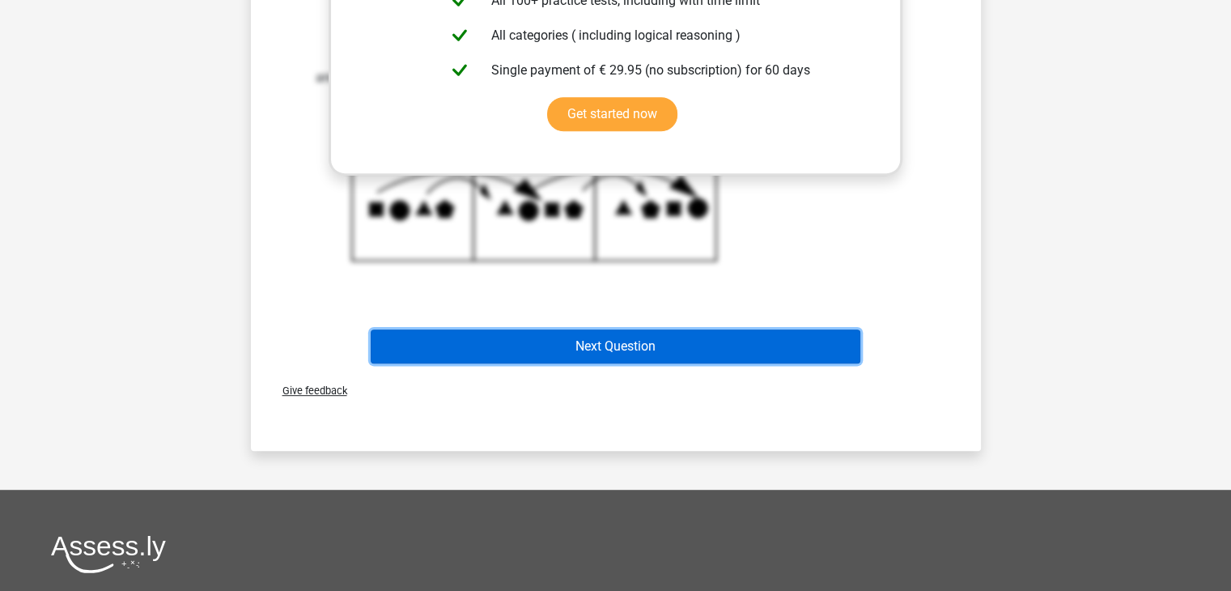
click at [676, 341] on button "Next Question" at bounding box center [615, 346] width 489 height 34
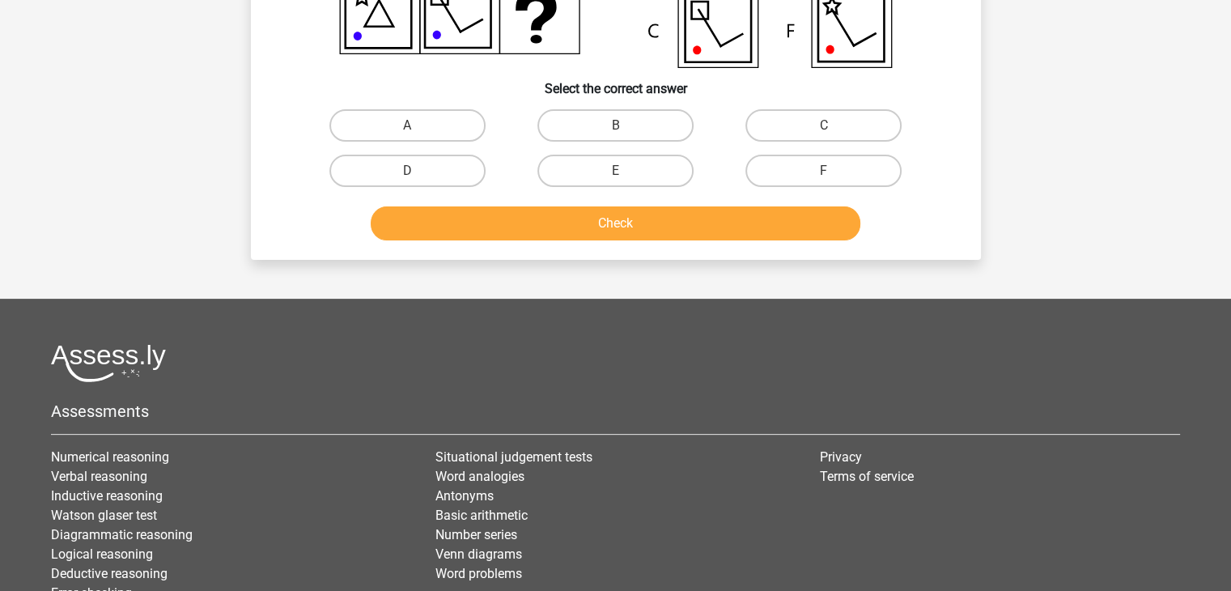
scroll to position [74, 0]
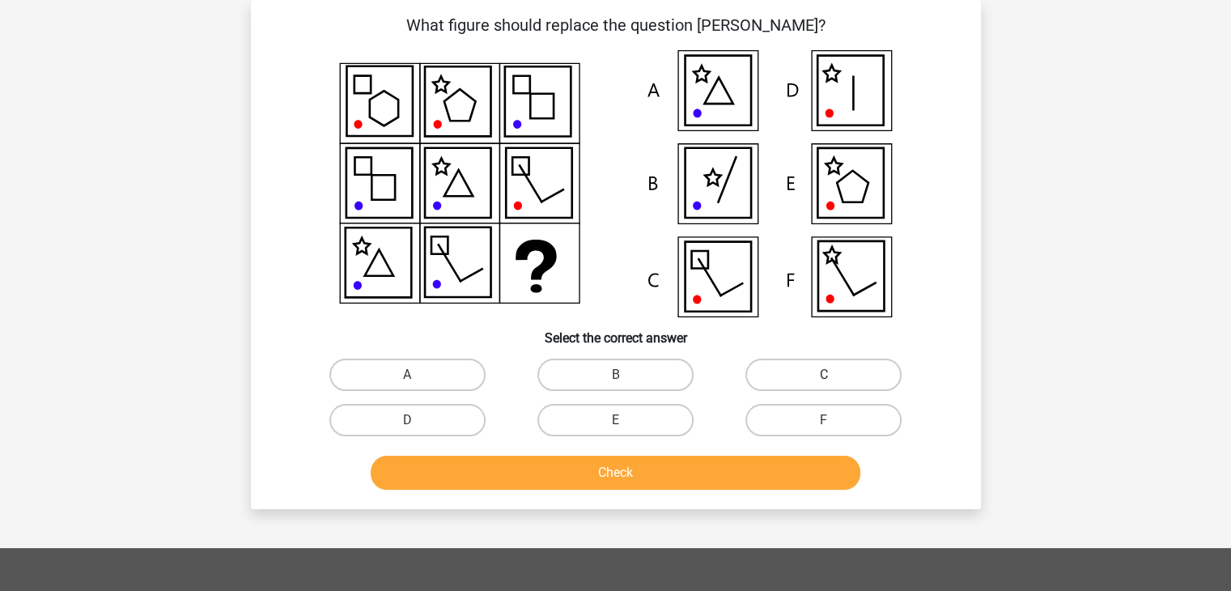
click at [775, 372] on label "C" at bounding box center [823, 374] width 156 height 32
click at [824, 375] on input "C" at bounding box center [829, 380] width 11 height 11
radio input "true"
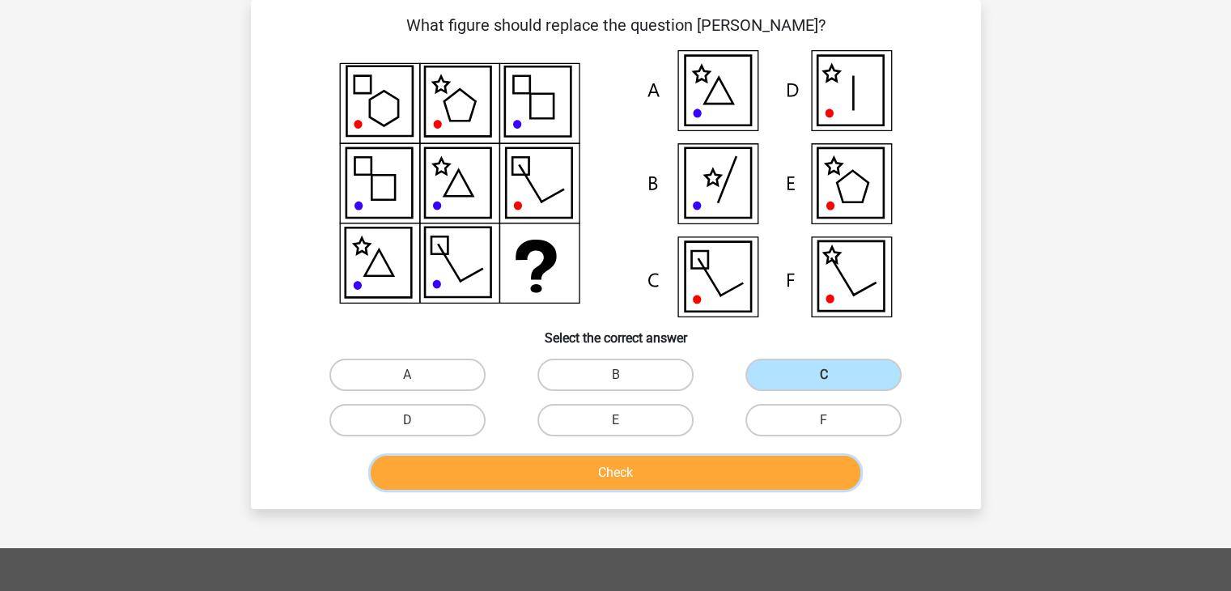
click at [673, 468] on button "Check" at bounding box center [615, 472] width 489 height 34
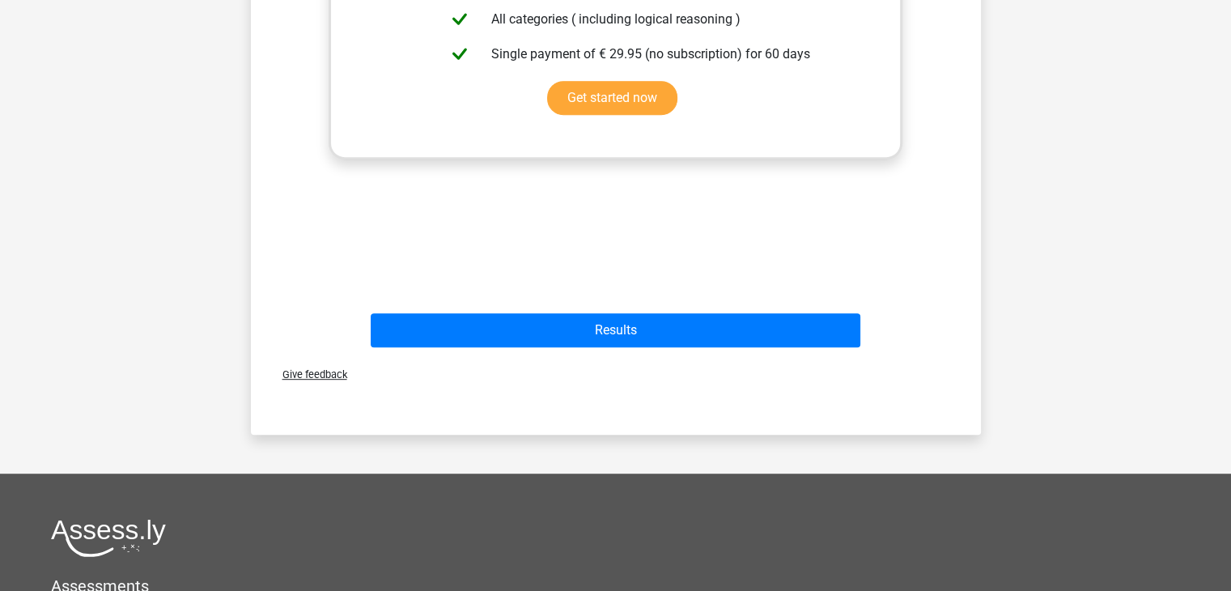
scroll to position [767, 0]
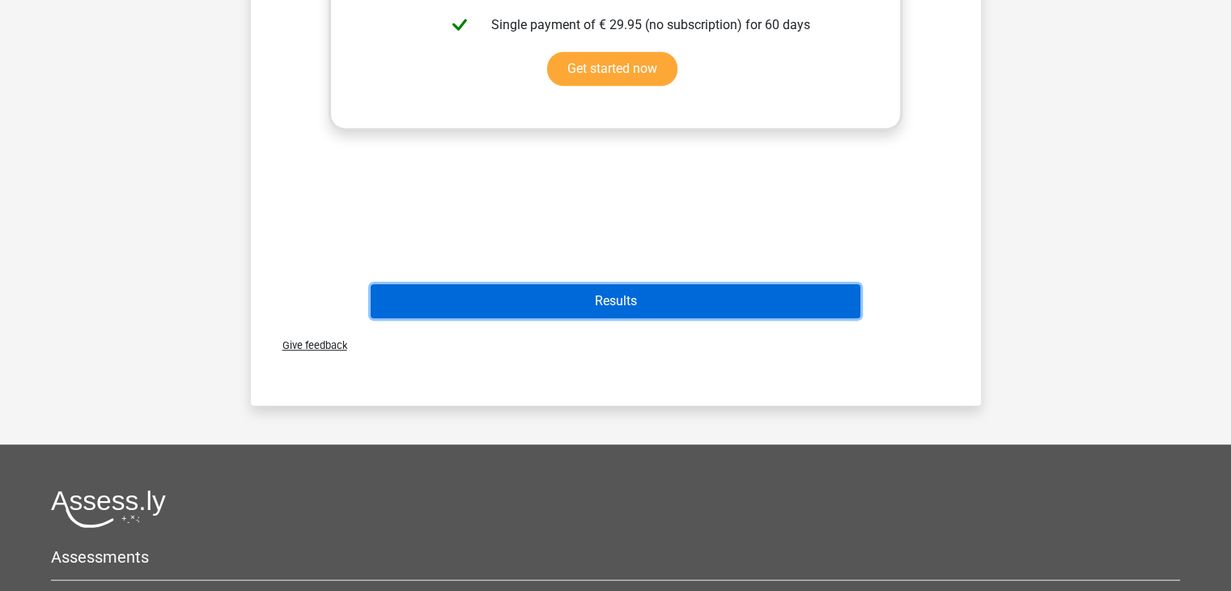
click at [533, 292] on button "Results" at bounding box center [615, 301] width 489 height 34
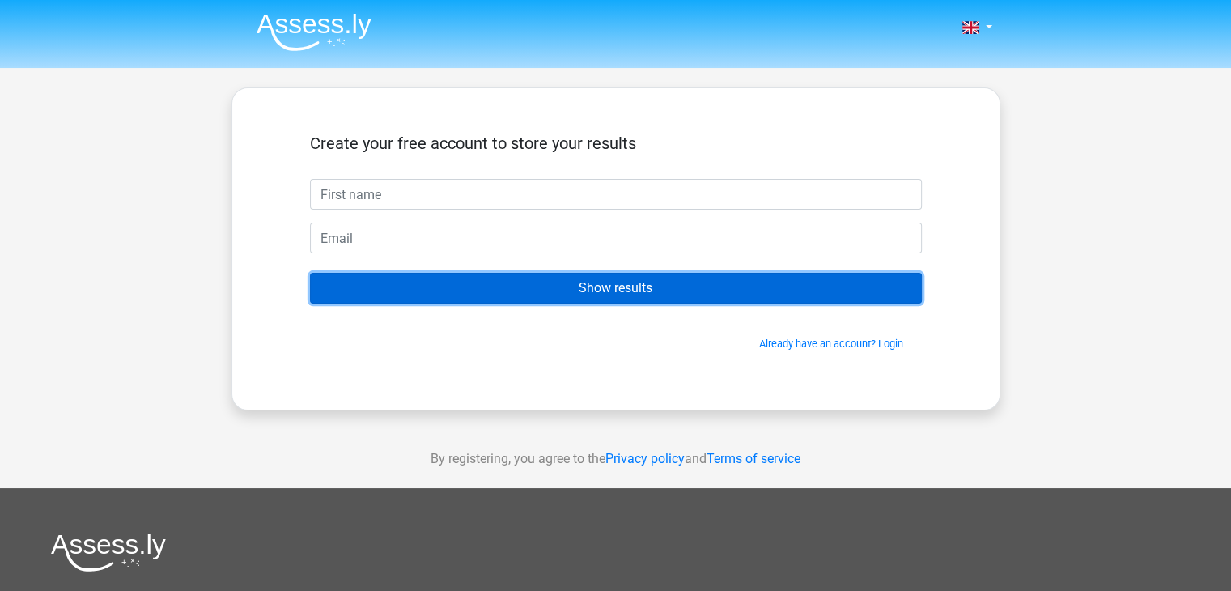
click at [671, 281] on input "Show results" at bounding box center [616, 288] width 612 height 31
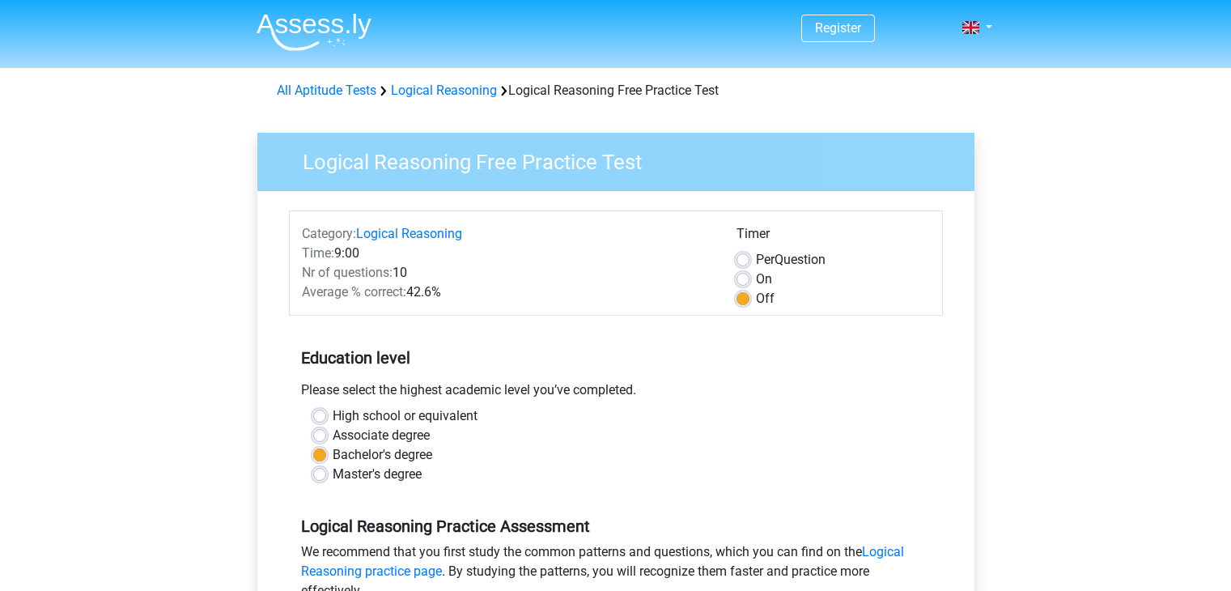
scroll to position [313, 0]
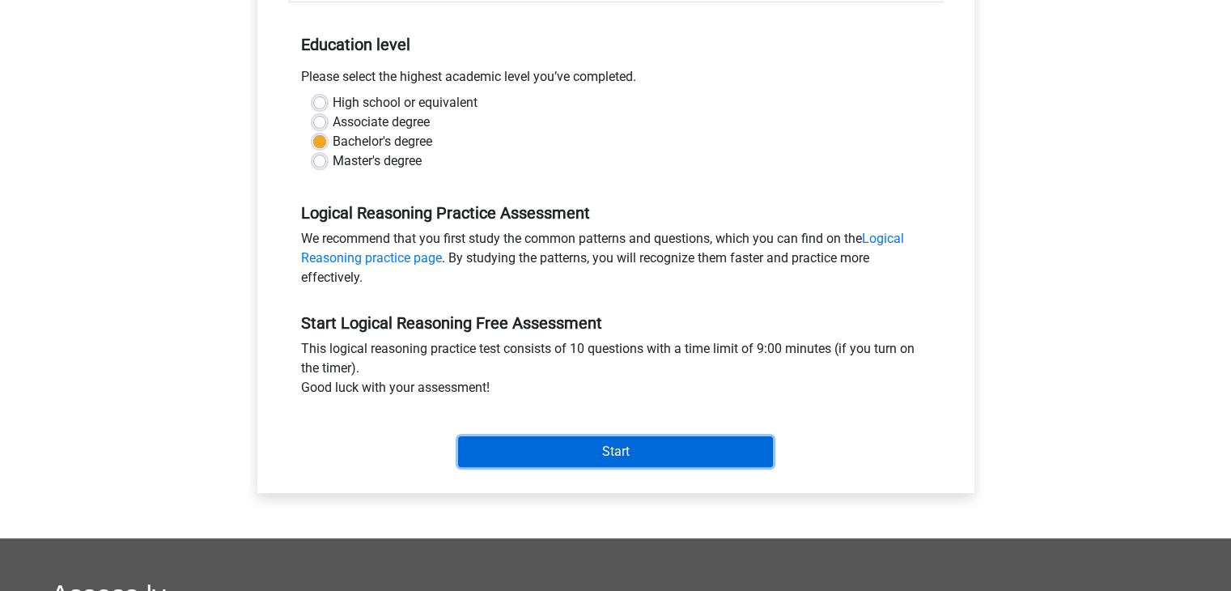
click at [519, 451] on input "Start" at bounding box center [615, 451] width 315 height 31
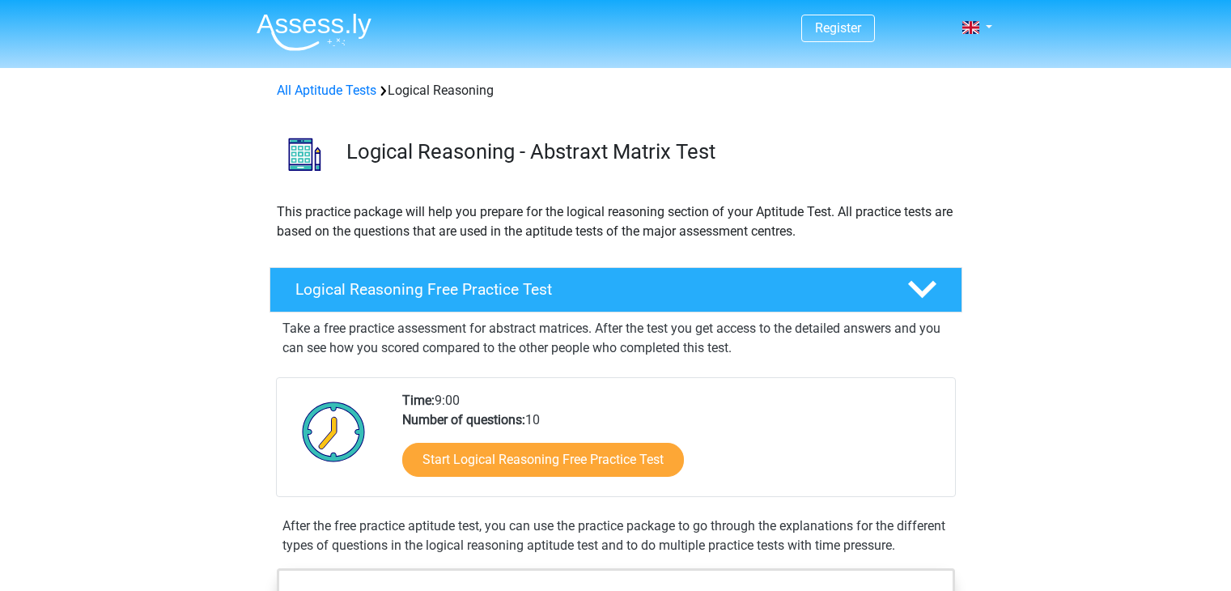
scroll to position [107, 0]
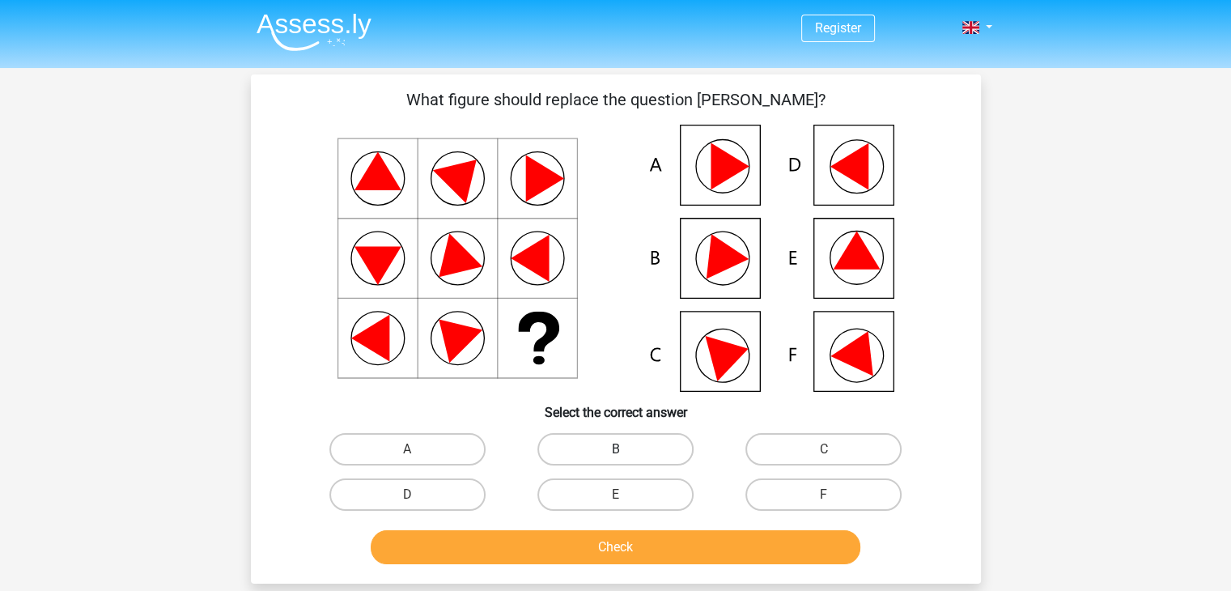
drag, startPoint x: 744, startPoint y: 434, endPoint x: 668, endPoint y: 458, distance: 79.6
click at [668, 458] on div "A B C D E" at bounding box center [615, 471] width 625 height 91
drag, startPoint x: 604, startPoint y: 498, endPoint x: 608, endPoint y: 538, distance: 40.6
click at [608, 538] on div "What figure should replace the question [PERSON_NAME]?" at bounding box center [615, 328] width 717 height 483
click at [609, 538] on button "Check" at bounding box center [615, 547] width 489 height 34
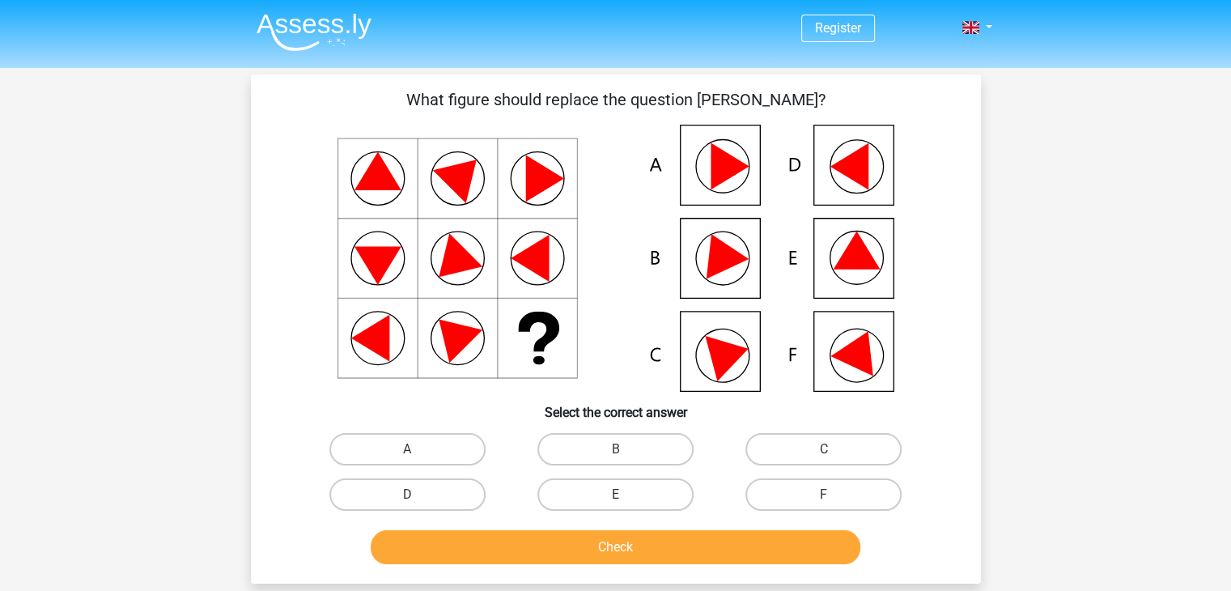
scroll to position [110, 0]
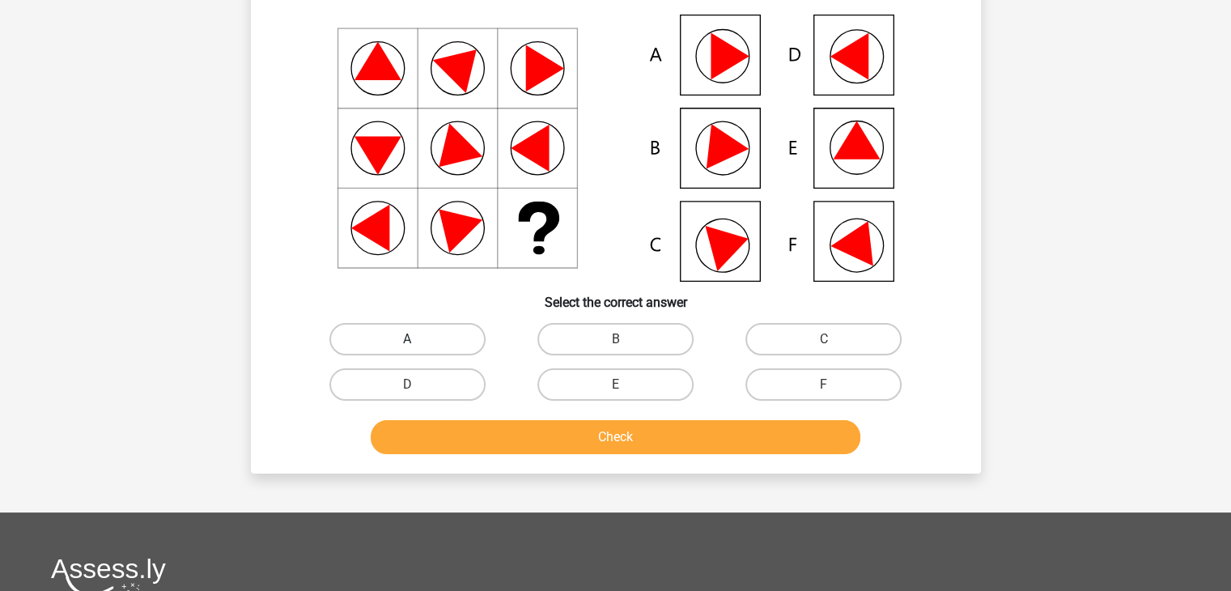
click at [451, 331] on label "A" at bounding box center [407, 339] width 156 height 32
click at [417, 339] on input "A" at bounding box center [412, 344] width 11 height 11
radio input "true"
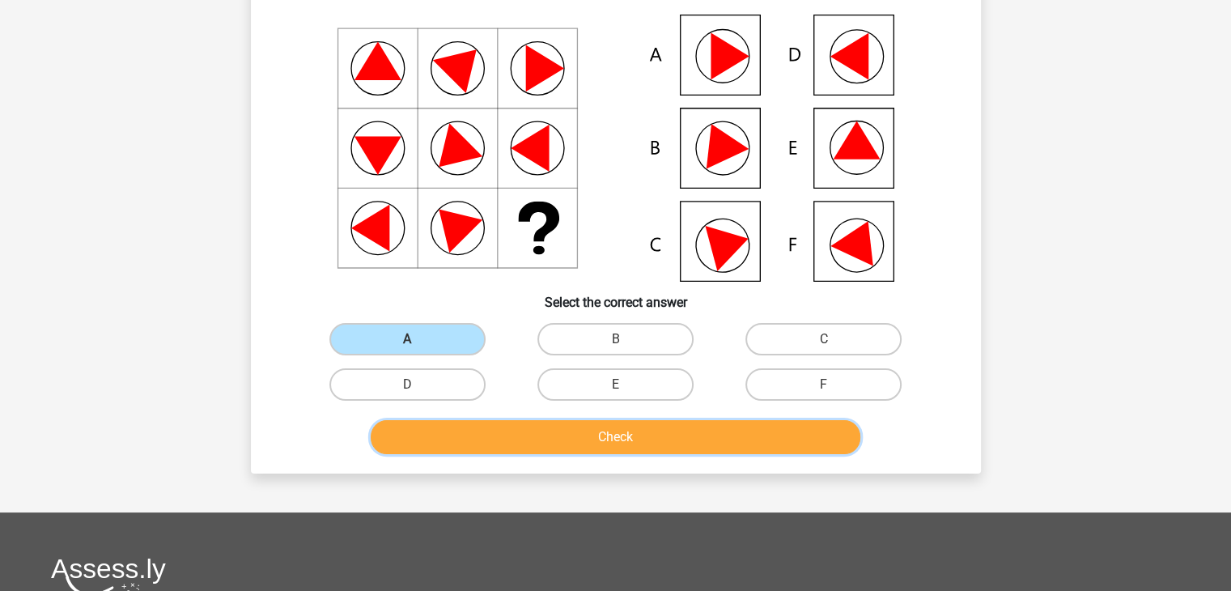
click at [579, 432] on button "Check" at bounding box center [615, 437] width 489 height 34
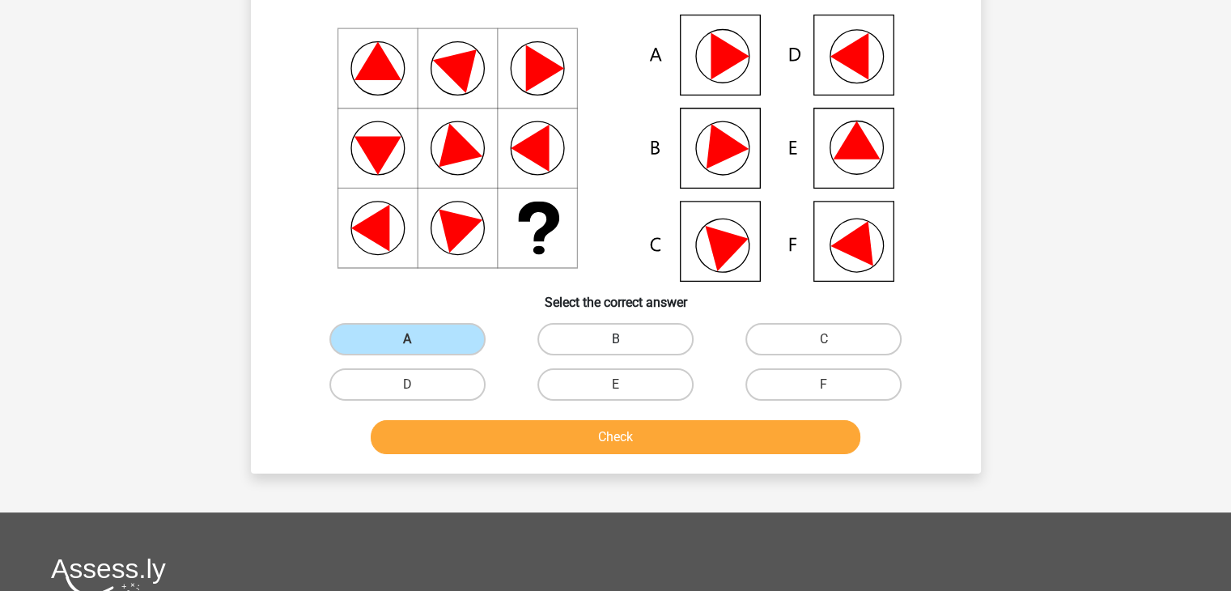
click at [602, 343] on label "B" at bounding box center [615, 339] width 156 height 32
click at [615, 343] on input "B" at bounding box center [620, 344] width 11 height 11
radio input "true"
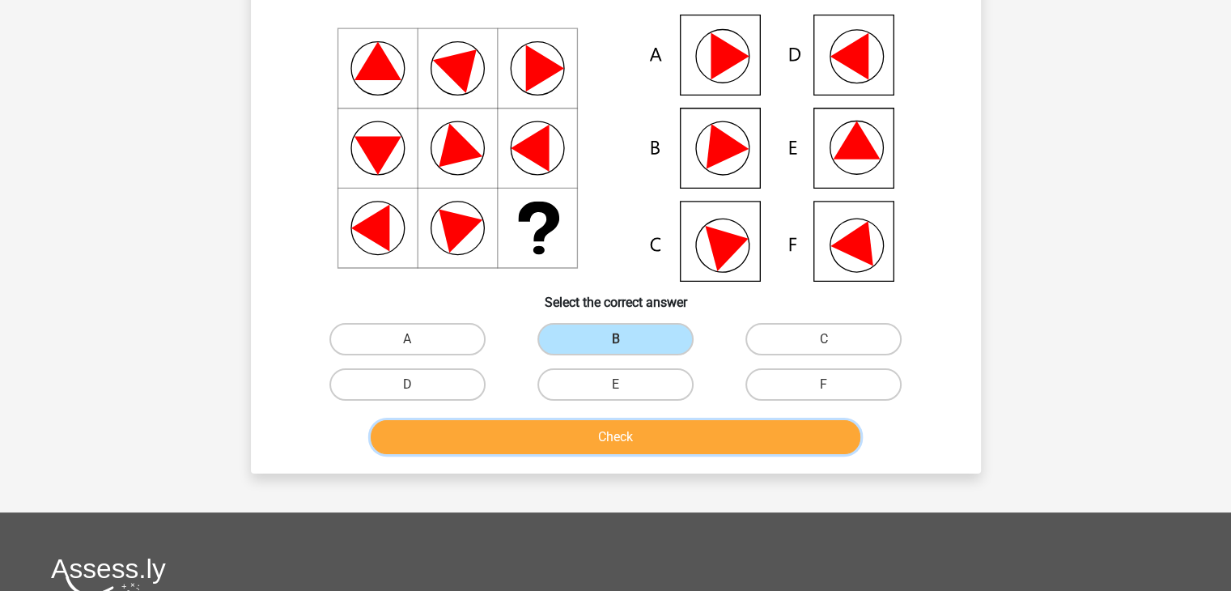
click at [608, 431] on button "Check" at bounding box center [615, 437] width 489 height 34
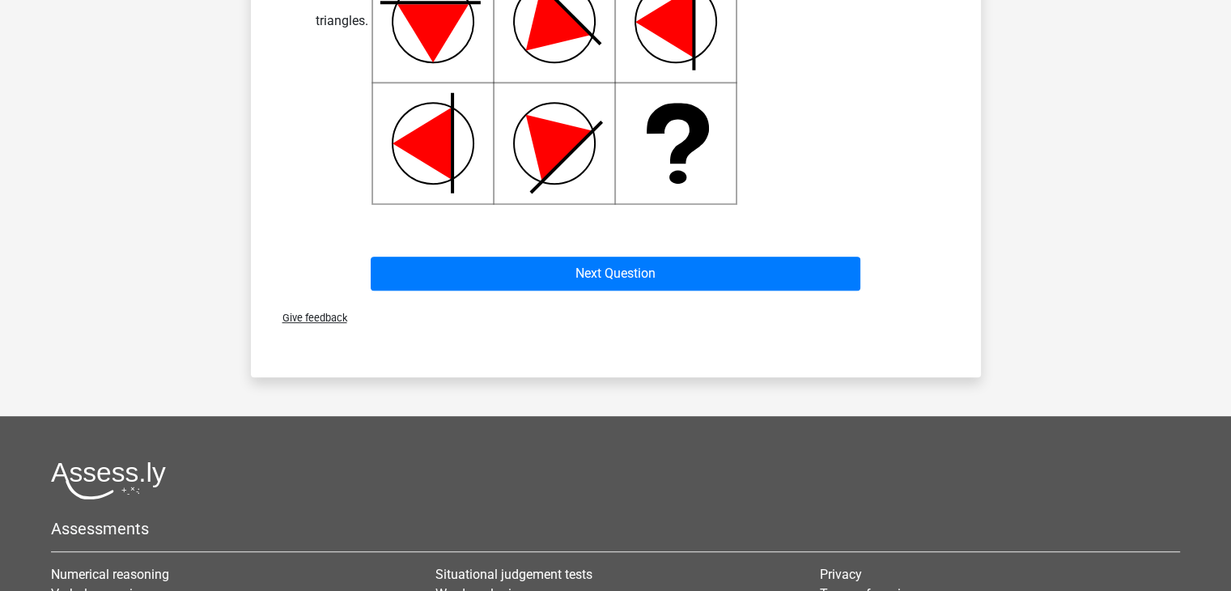
scroll to position [841, 0]
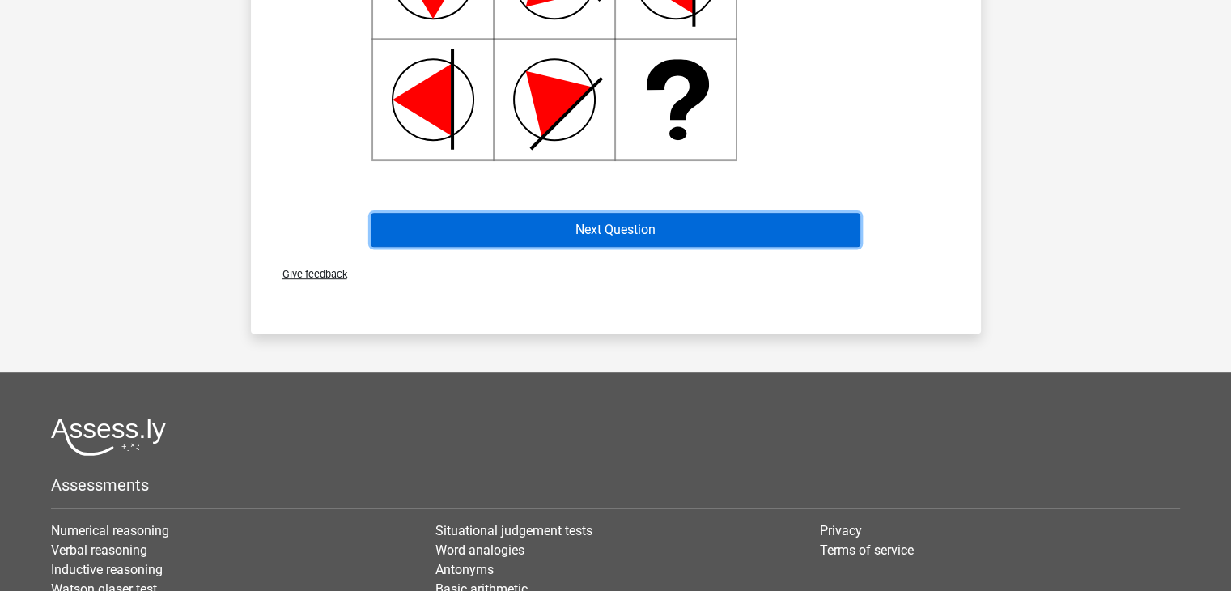
click at [659, 231] on button "Next Question" at bounding box center [615, 230] width 489 height 34
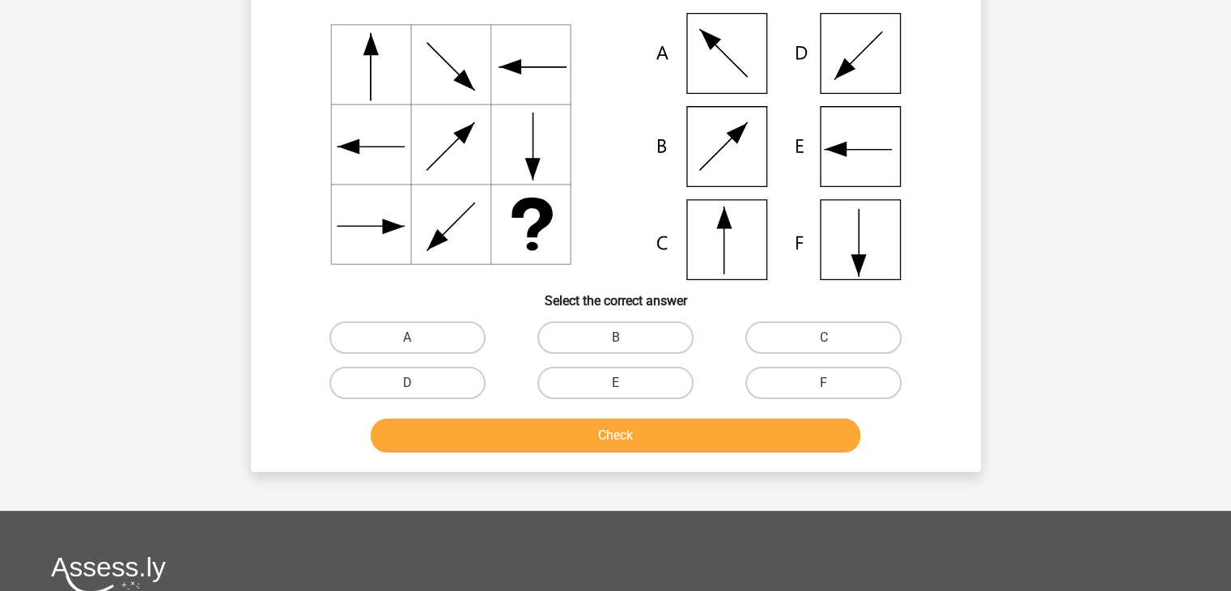
scroll to position [74, 0]
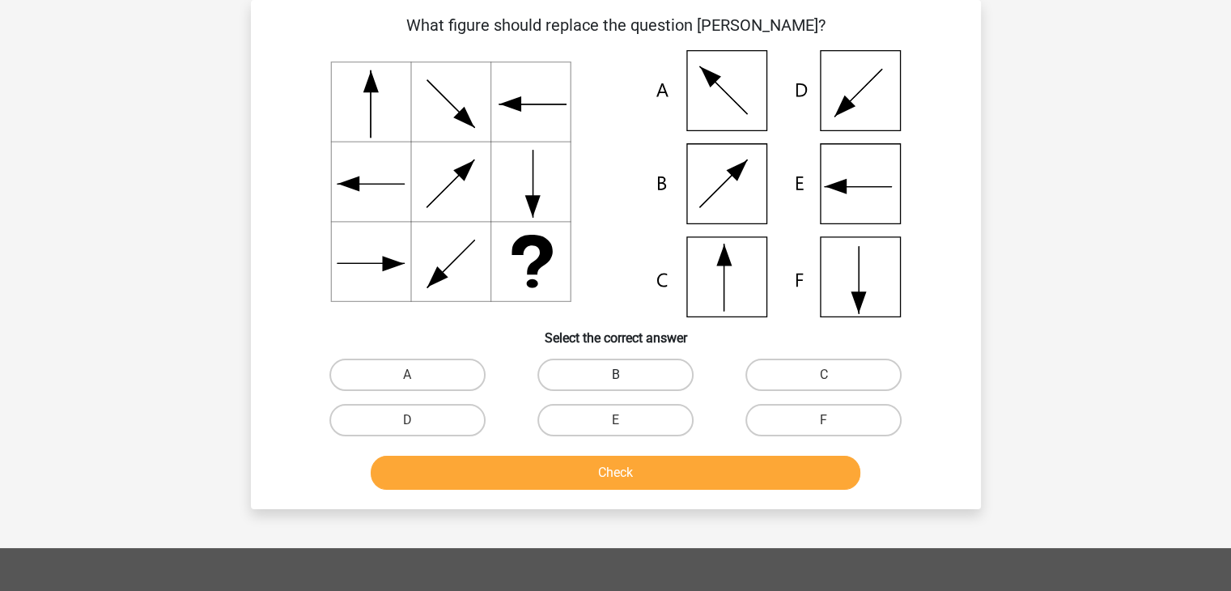
click at [609, 379] on label "B" at bounding box center [615, 374] width 156 height 32
click at [615, 379] on input "B" at bounding box center [620, 380] width 11 height 11
radio input "true"
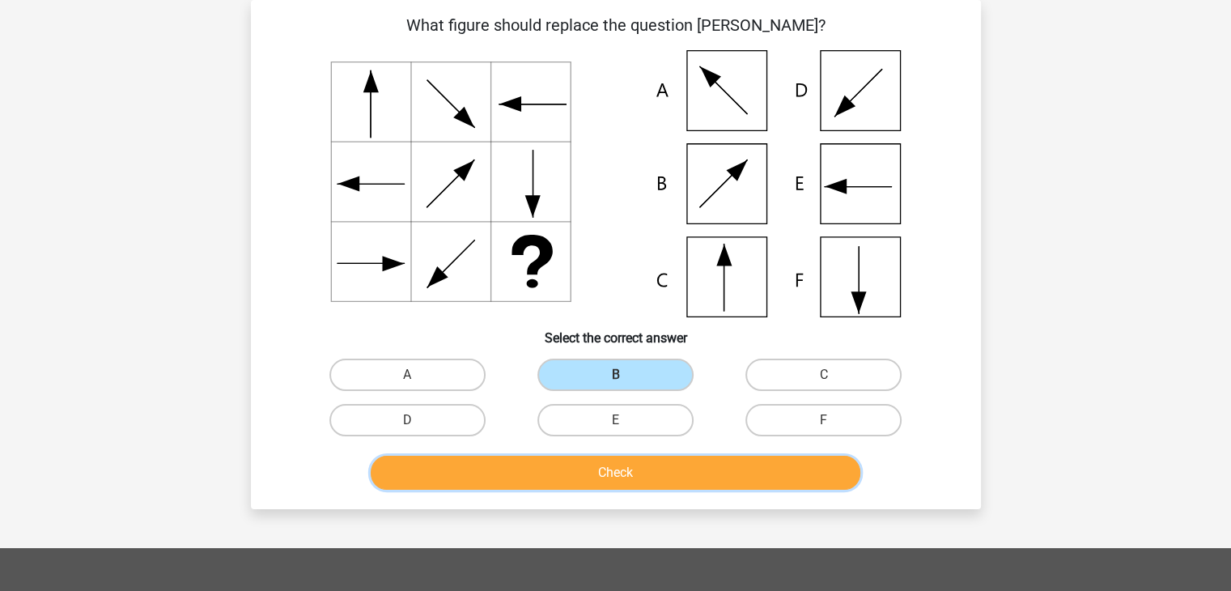
click at [608, 477] on button "Check" at bounding box center [615, 472] width 489 height 34
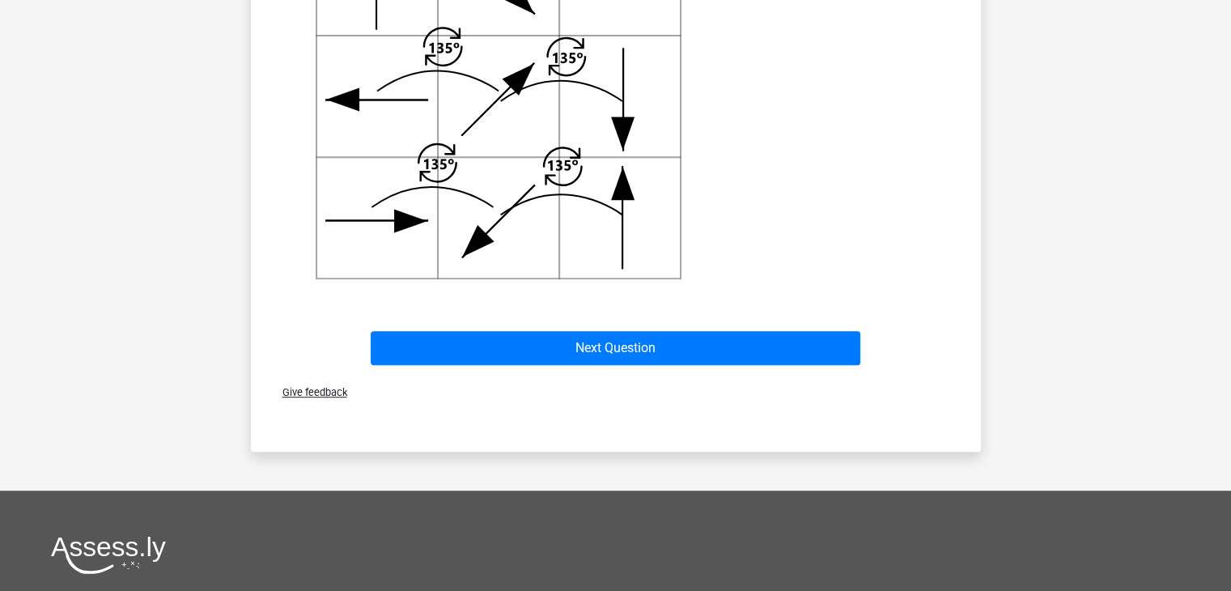
scroll to position [747, 0]
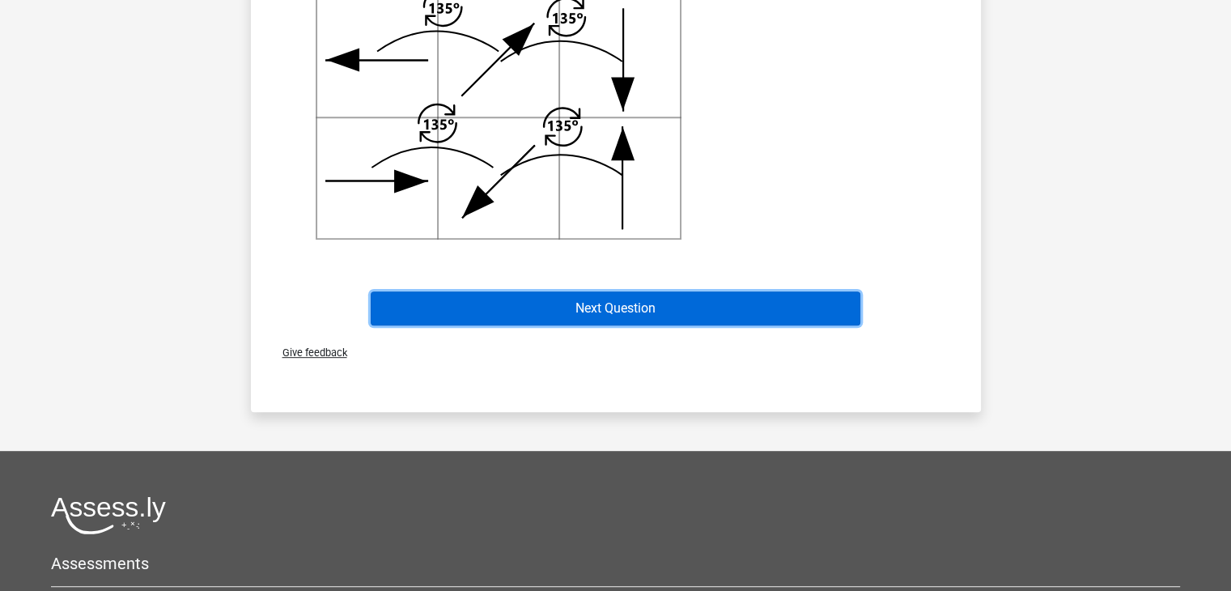
click at [632, 309] on button "Next Question" at bounding box center [615, 308] width 489 height 34
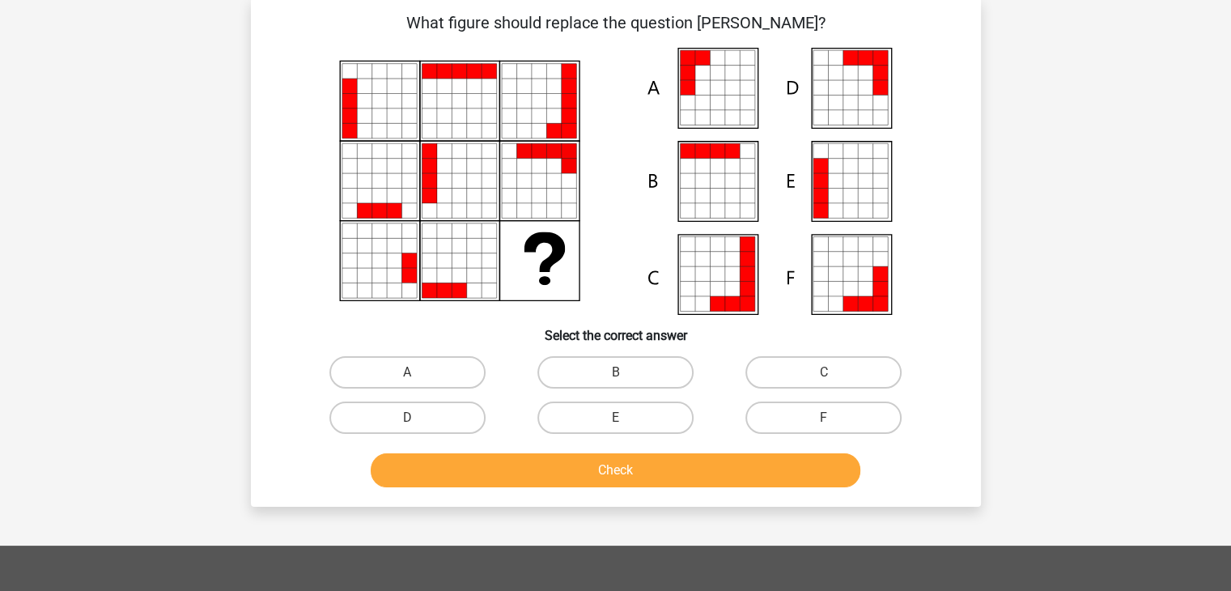
scroll to position [74, 0]
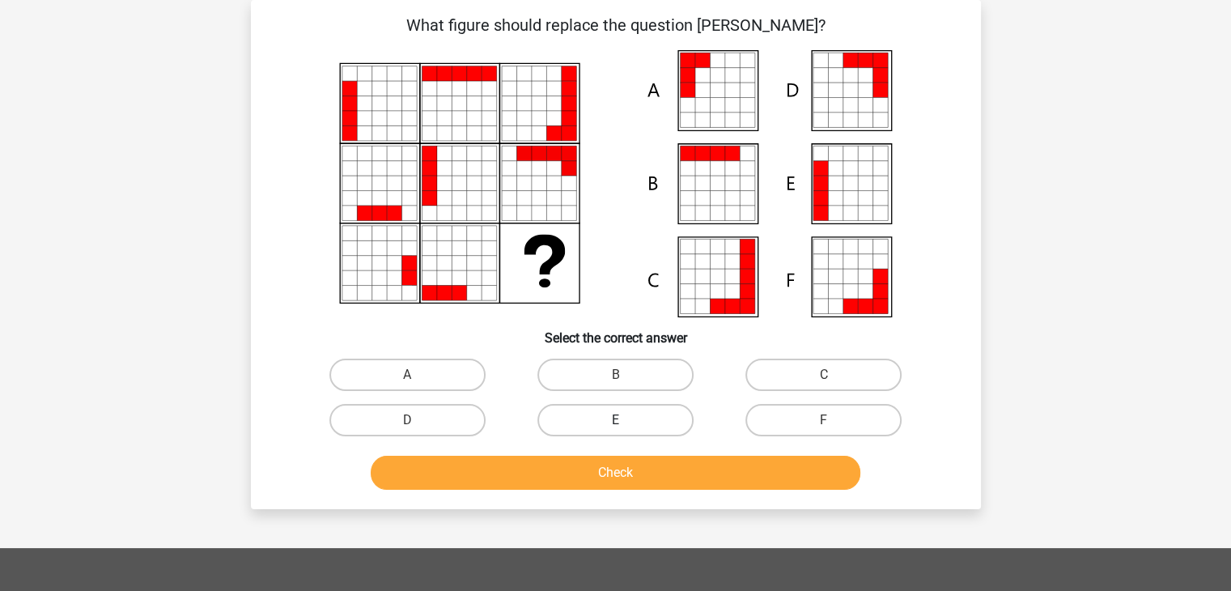
click at [628, 424] on label "E" at bounding box center [615, 420] width 156 height 32
click at [625, 424] on input "E" at bounding box center [620, 425] width 11 height 11
radio input "true"
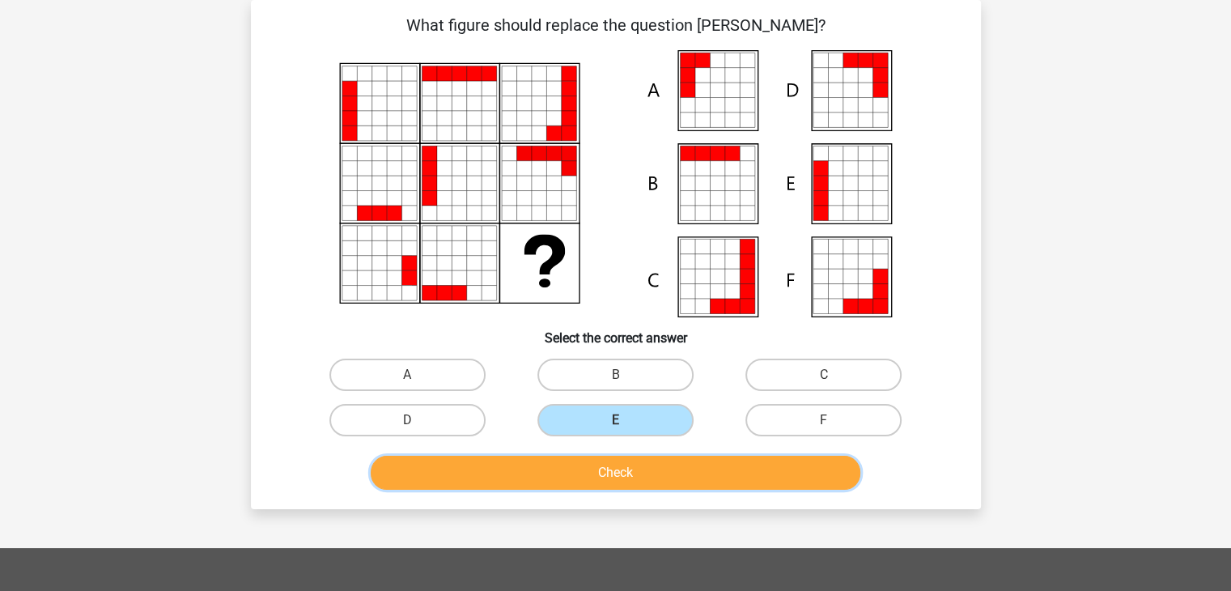
click at [628, 477] on button "Check" at bounding box center [615, 472] width 489 height 34
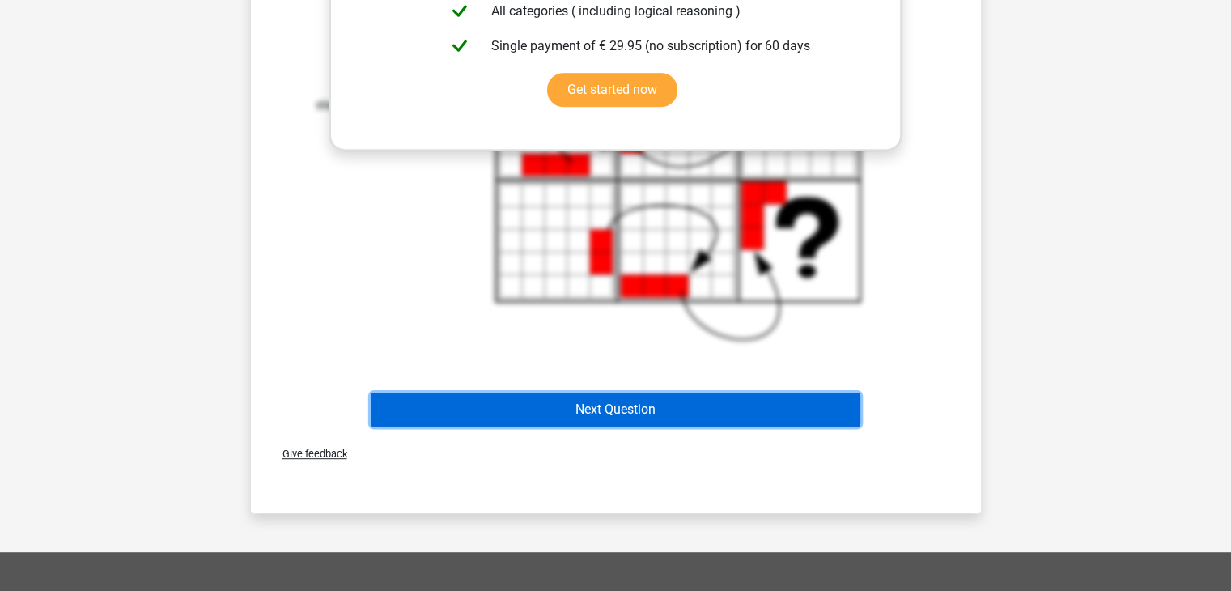
click at [629, 400] on button "Next Question" at bounding box center [615, 409] width 489 height 34
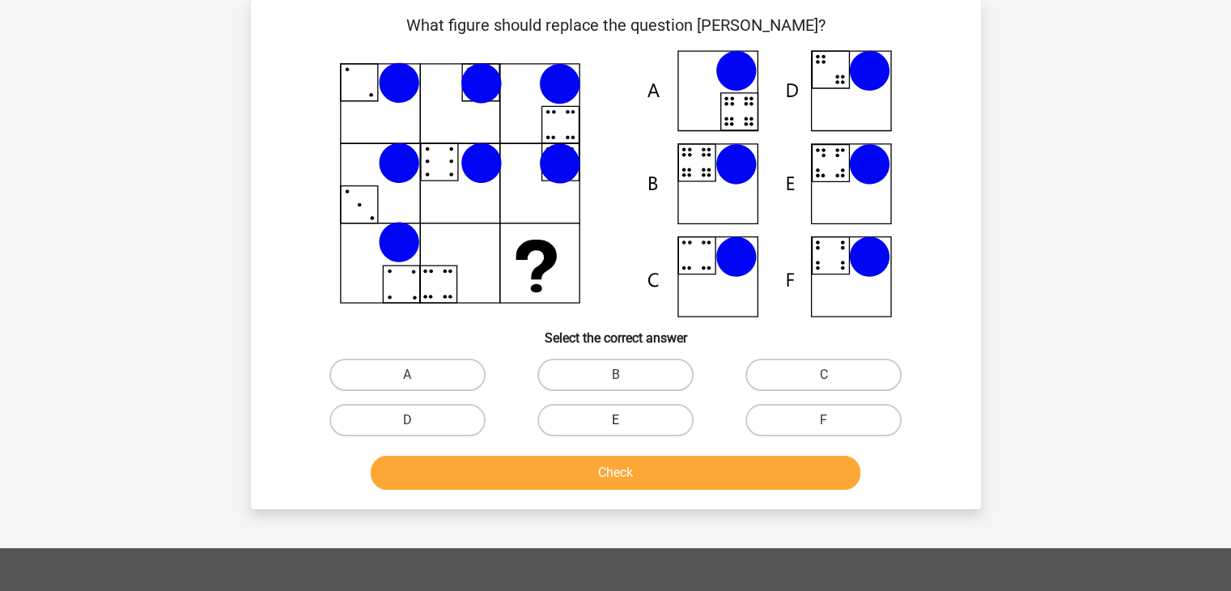
click at [614, 421] on label "E" at bounding box center [615, 420] width 156 height 32
click at [615, 421] on input "E" at bounding box center [620, 425] width 11 height 11
radio input "true"
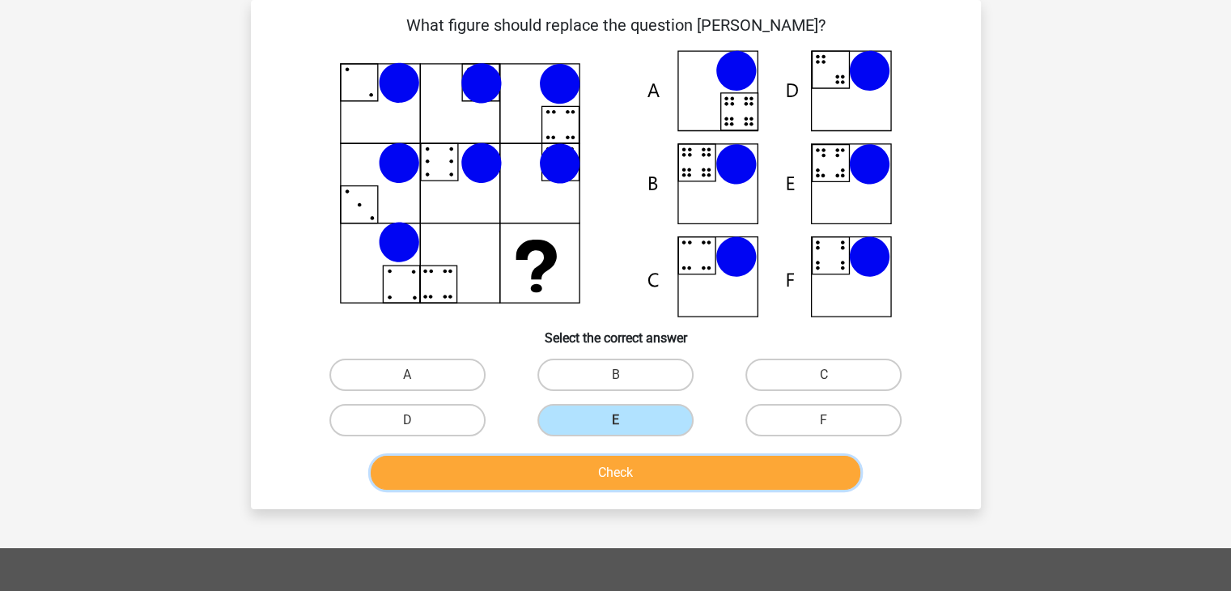
click at [612, 461] on button "Check" at bounding box center [615, 472] width 489 height 34
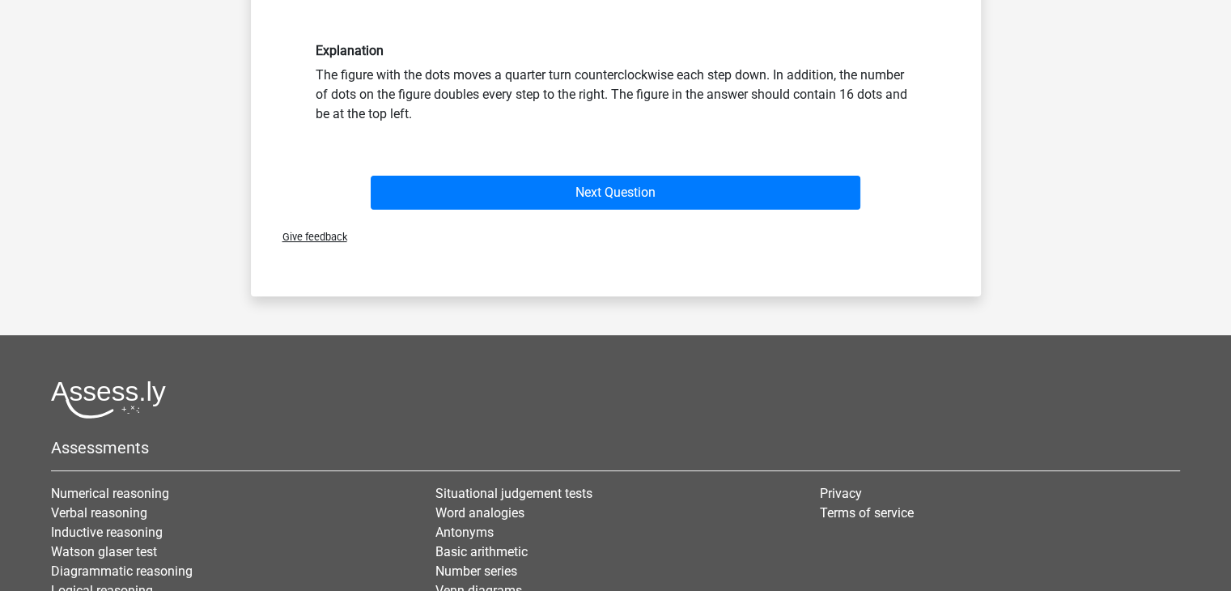
scroll to position [628, 0]
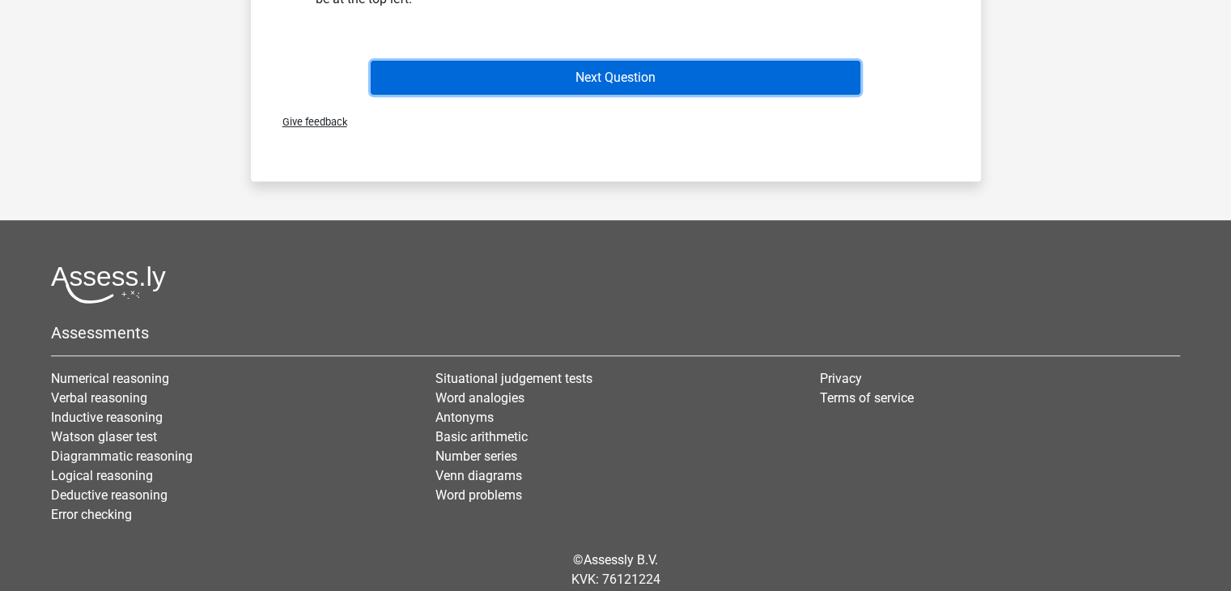
click at [752, 66] on button "Next Question" at bounding box center [615, 78] width 489 height 34
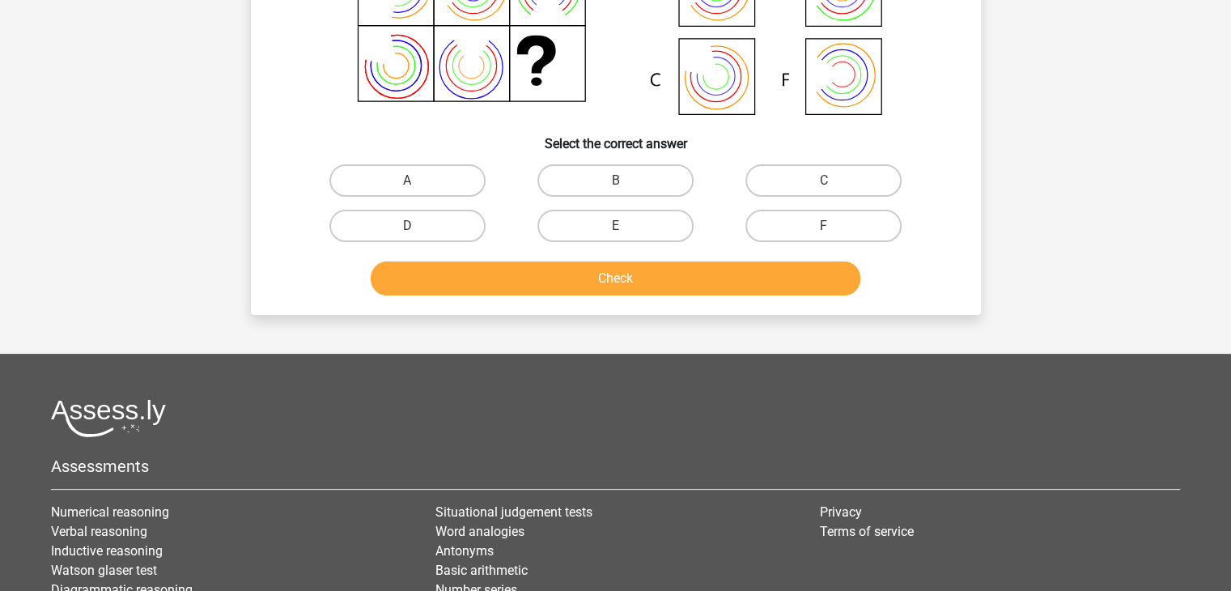
scroll to position [74, 0]
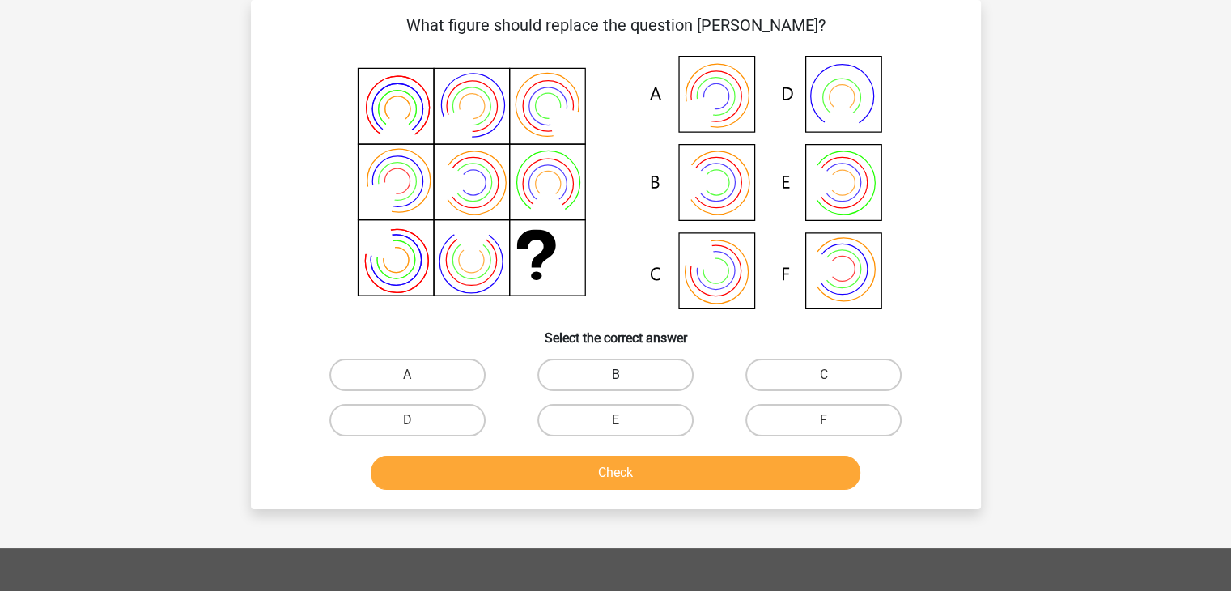
click at [574, 363] on label "B" at bounding box center [615, 374] width 156 height 32
click at [615, 375] on input "B" at bounding box center [620, 380] width 11 height 11
radio input "true"
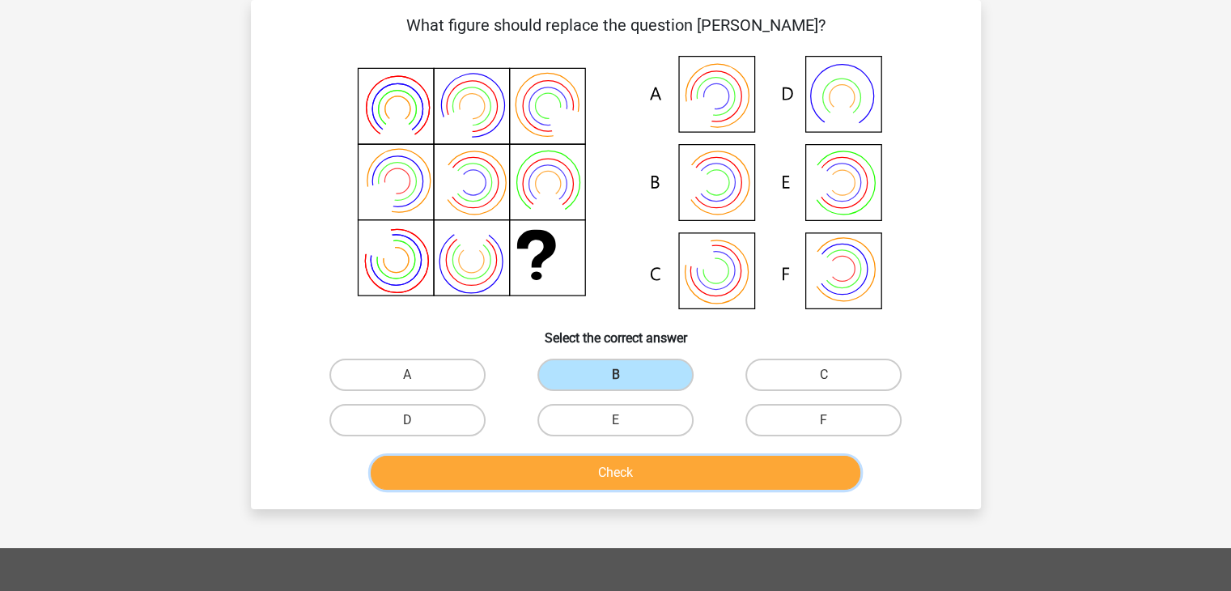
click at [576, 460] on button "Check" at bounding box center [615, 472] width 489 height 34
